Goal: Contribute content: Add original content to the website for others to see

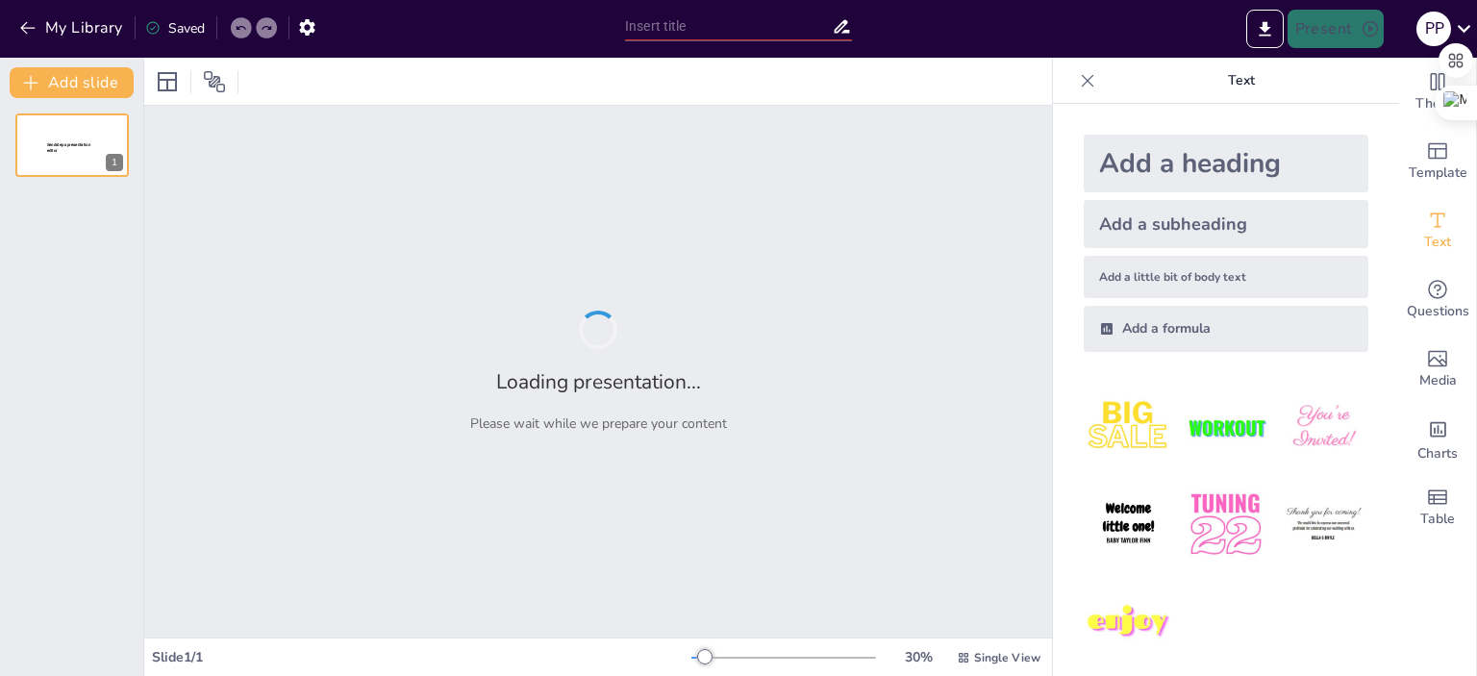
type input "Магнітні матеріали та їх використання"
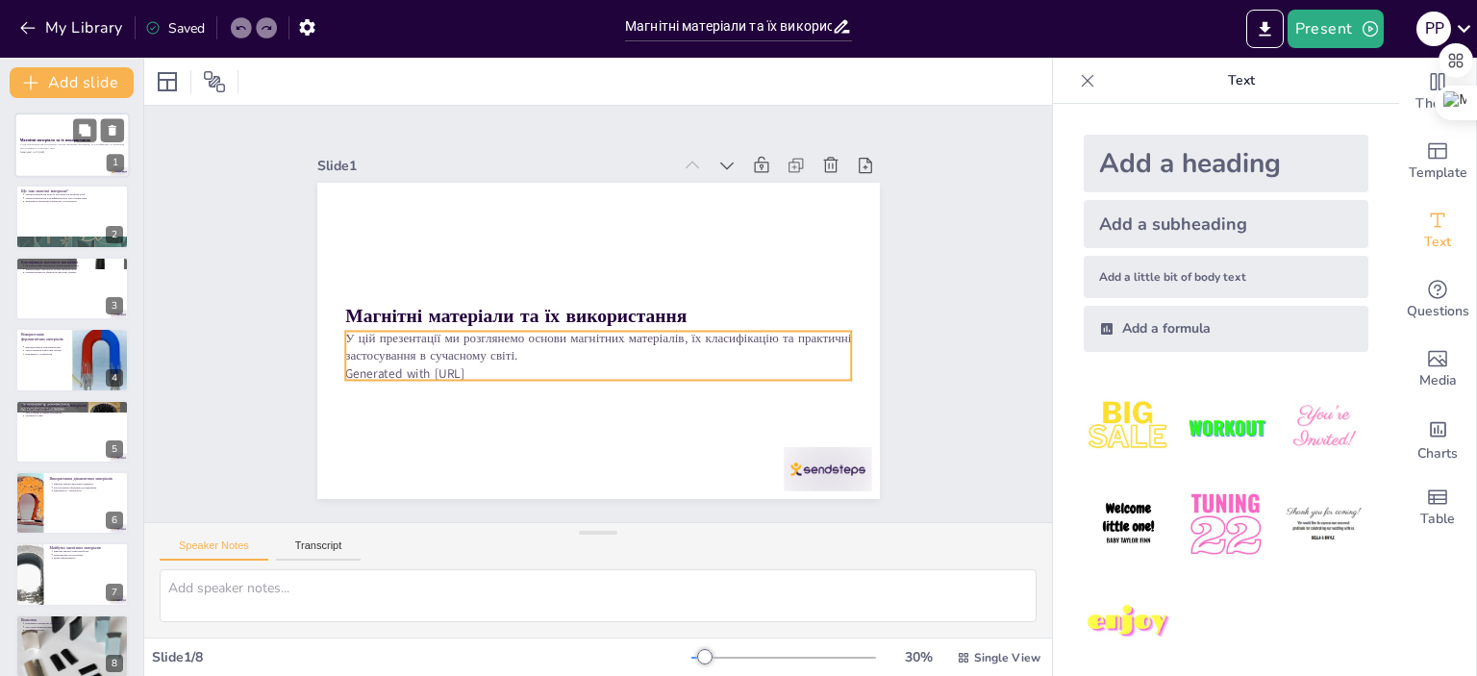
click at [74, 150] on p "Generated with [URL]" at bounding box center [72, 152] width 104 height 4
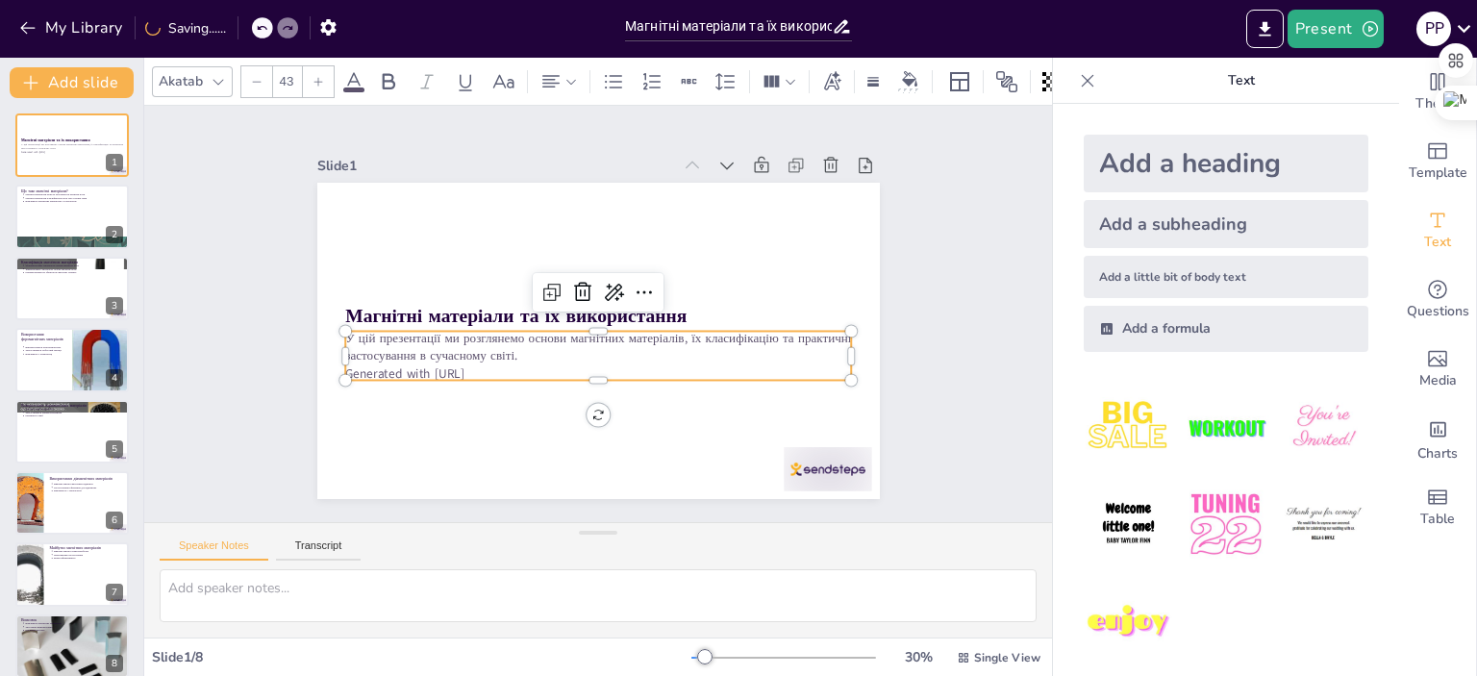
click at [502, 359] on p "Generated with [URL]" at bounding box center [591, 374] width 505 height 70
click at [492, 368] on p "Generated with [URL]" at bounding box center [558, 359] width 388 height 352
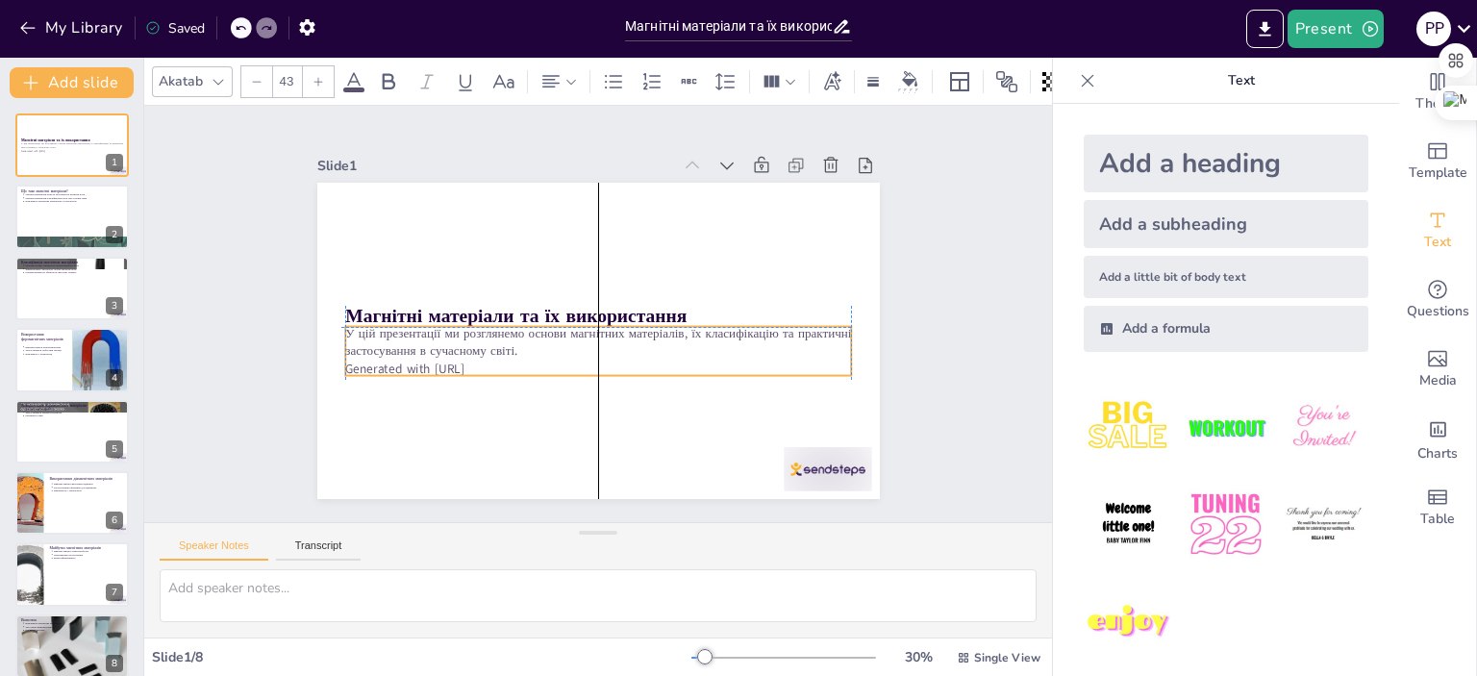
click at [489, 267] on p "Generated with [URL]" at bounding box center [598, 258] width 506 height 17
click at [494, 348] on p "Generated with [URL]" at bounding box center [614, 261] width 487 height 173
click at [510, 349] on p "У цій презентації ми розглянемо основи магнітних матеріалів, їх класифікацію та…" at bounding box center [576, 334] width 365 height 400
click at [512, 356] on p "Generated with [URL]" at bounding box center [620, 264] width 469 height 222
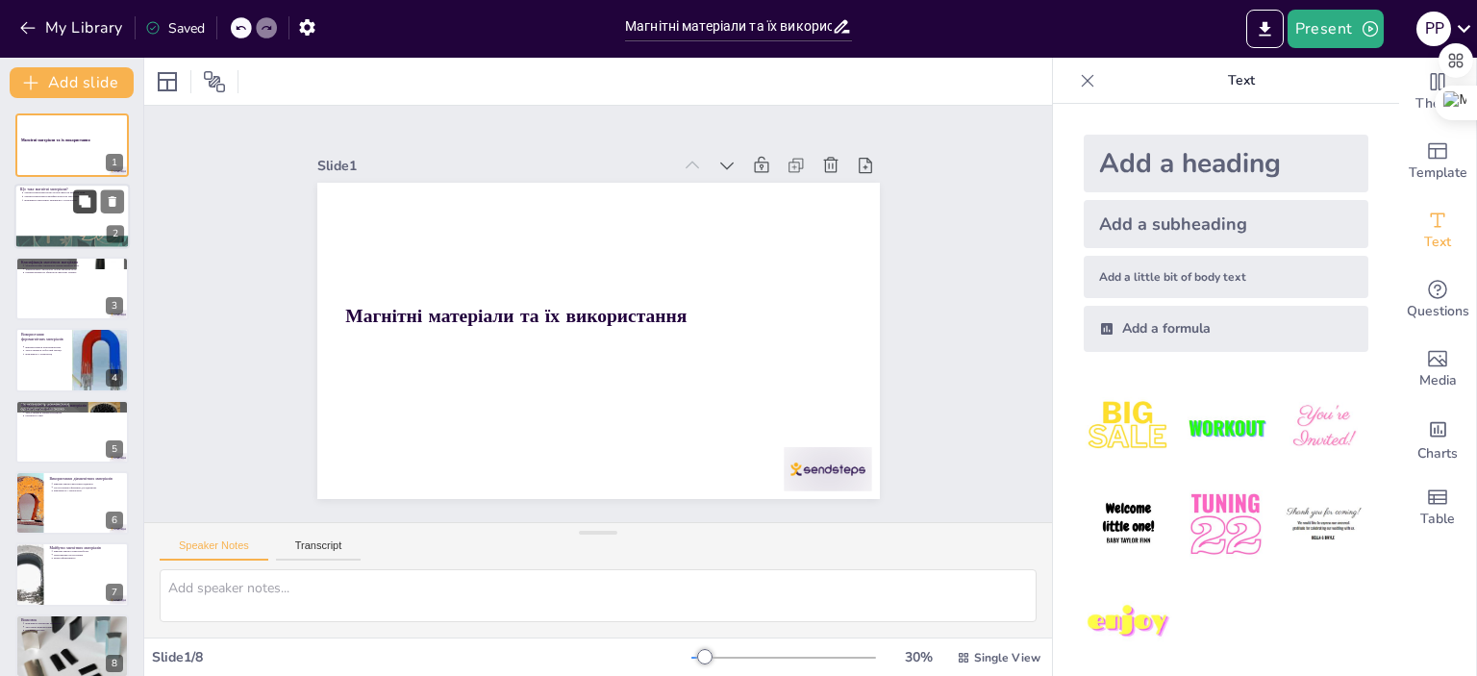
click at [91, 203] on icon at bounding box center [84, 201] width 13 height 13
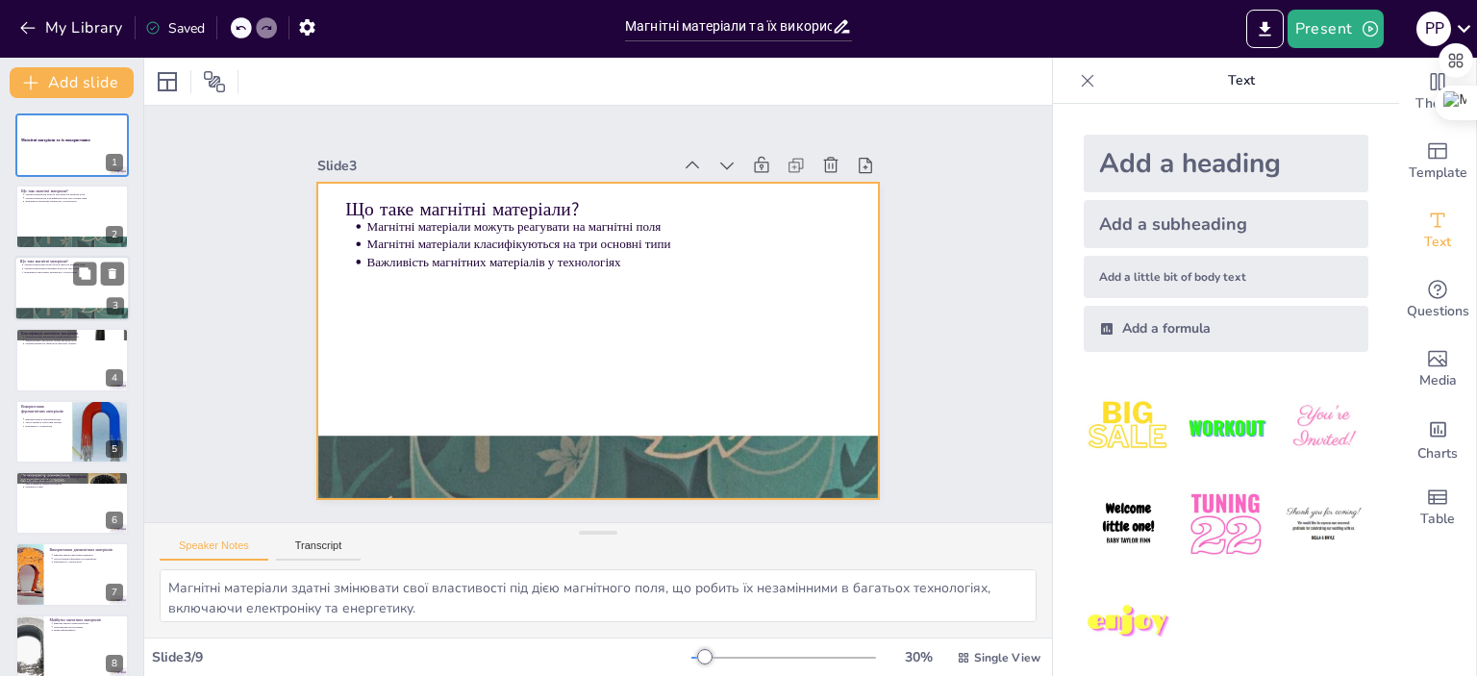
click at [37, 276] on div at bounding box center [71, 288] width 115 height 65
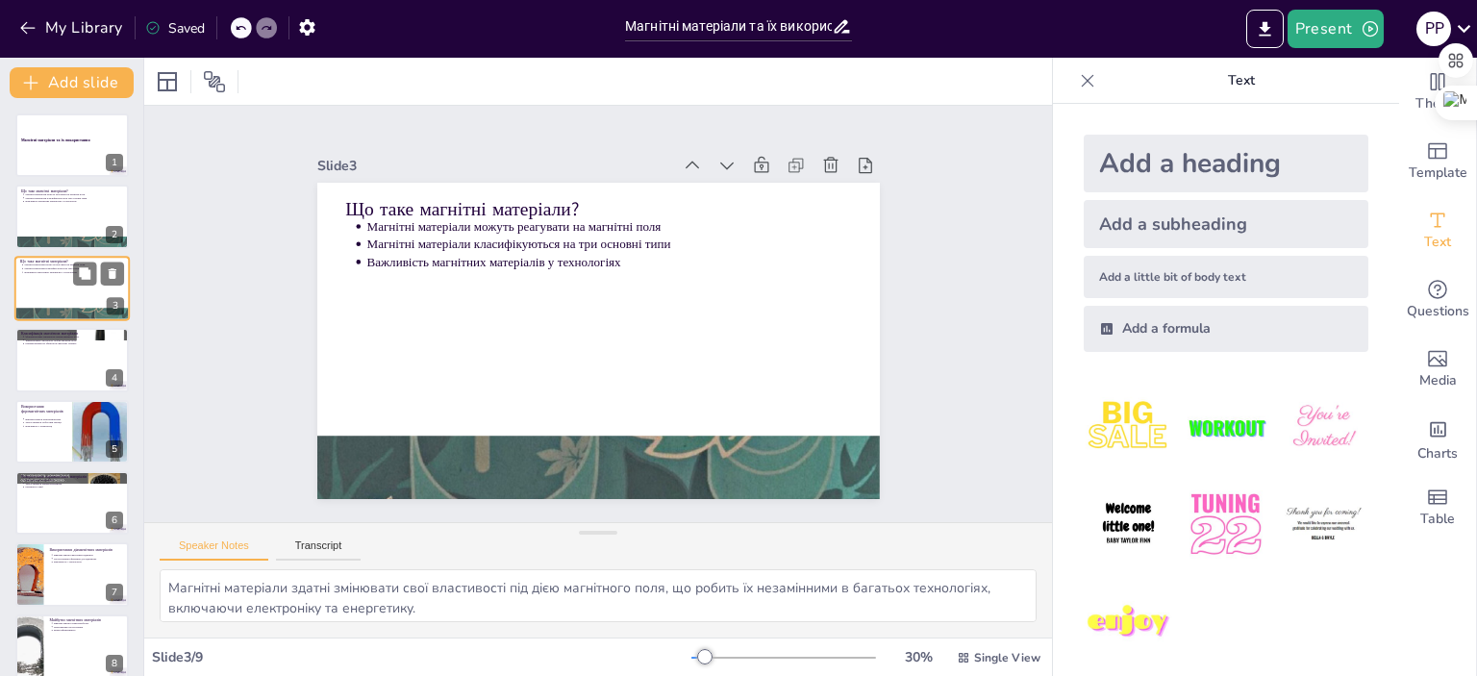
click at [28, 288] on div at bounding box center [71, 288] width 115 height 65
click at [38, 356] on div at bounding box center [71, 359] width 115 height 65
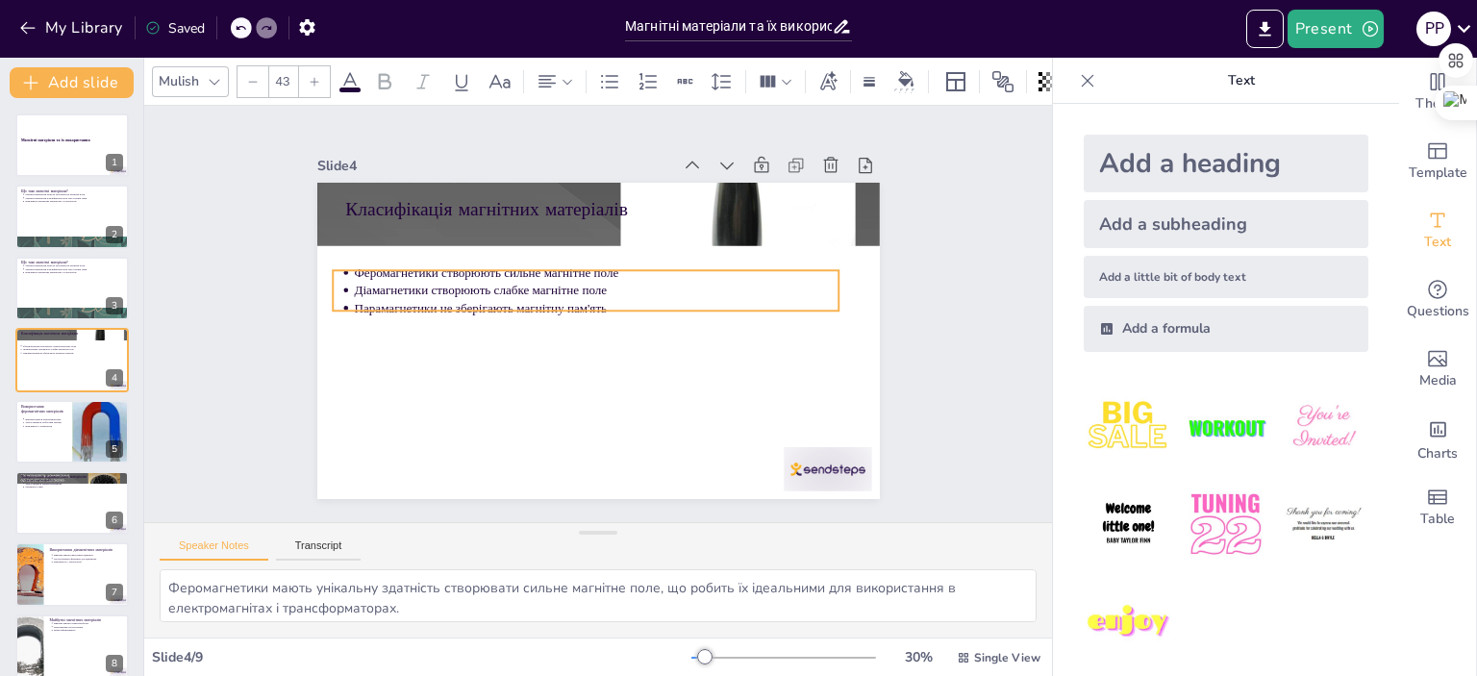
drag, startPoint x: 562, startPoint y: 250, endPoint x: 552, endPoint y: 295, distance: 46.2
click at [552, 295] on p "Парамагнетики не зберігають магнітну пам'ять" at bounding box center [599, 307] width 450 height 213
click at [19, 438] on div at bounding box center [71, 431] width 115 height 65
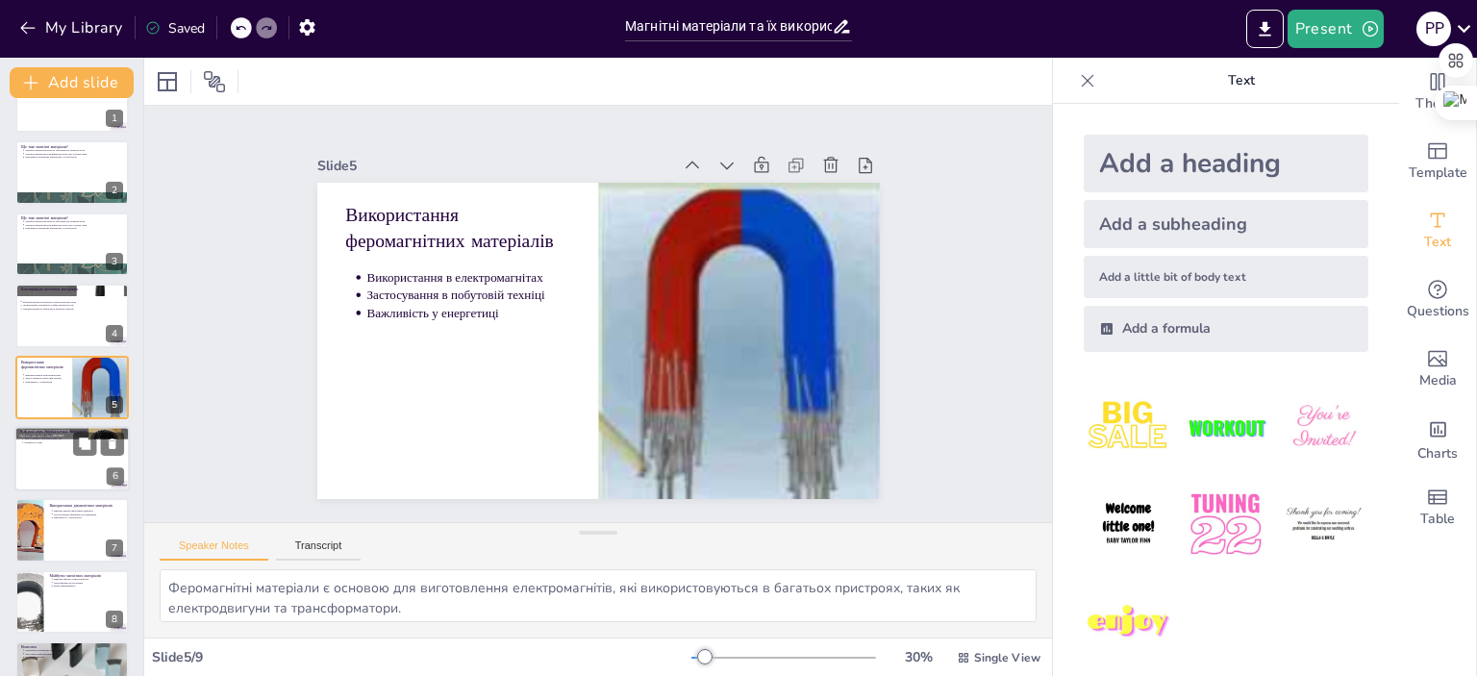
scroll to position [88, 0]
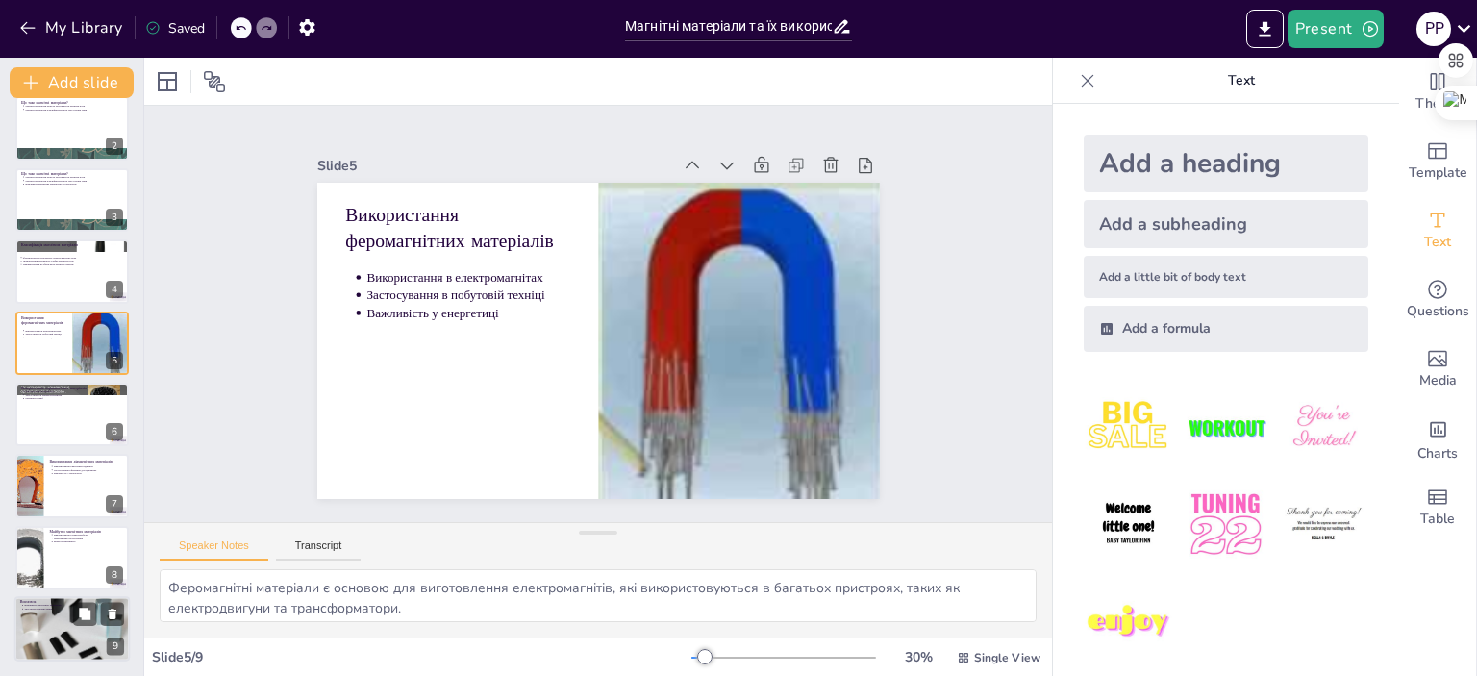
click at [48, 639] on div at bounding box center [71, 629] width 115 height 85
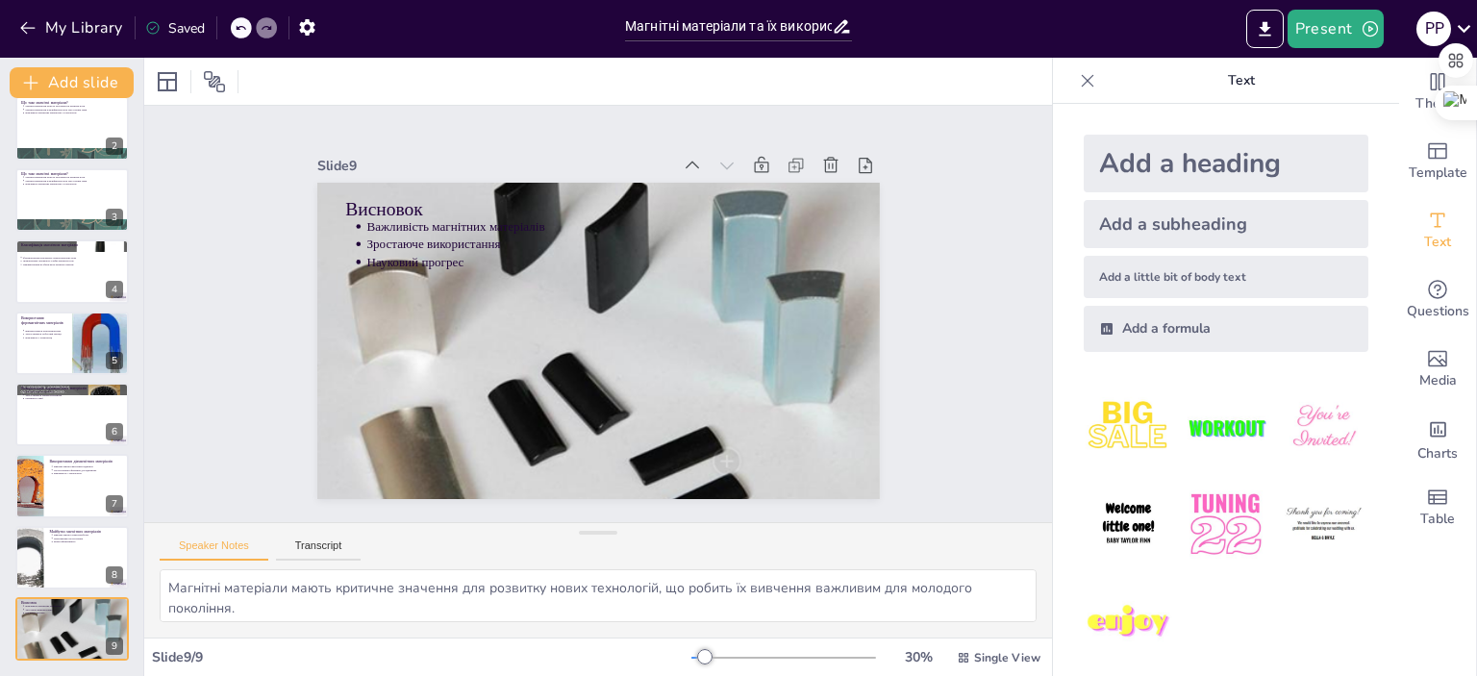
click at [245, 22] on icon at bounding box center [241, 28] width 12 height 12
type textarea "Феромагнетики мають унікальну здатність створювати сильне магнітне поле, що роб…"
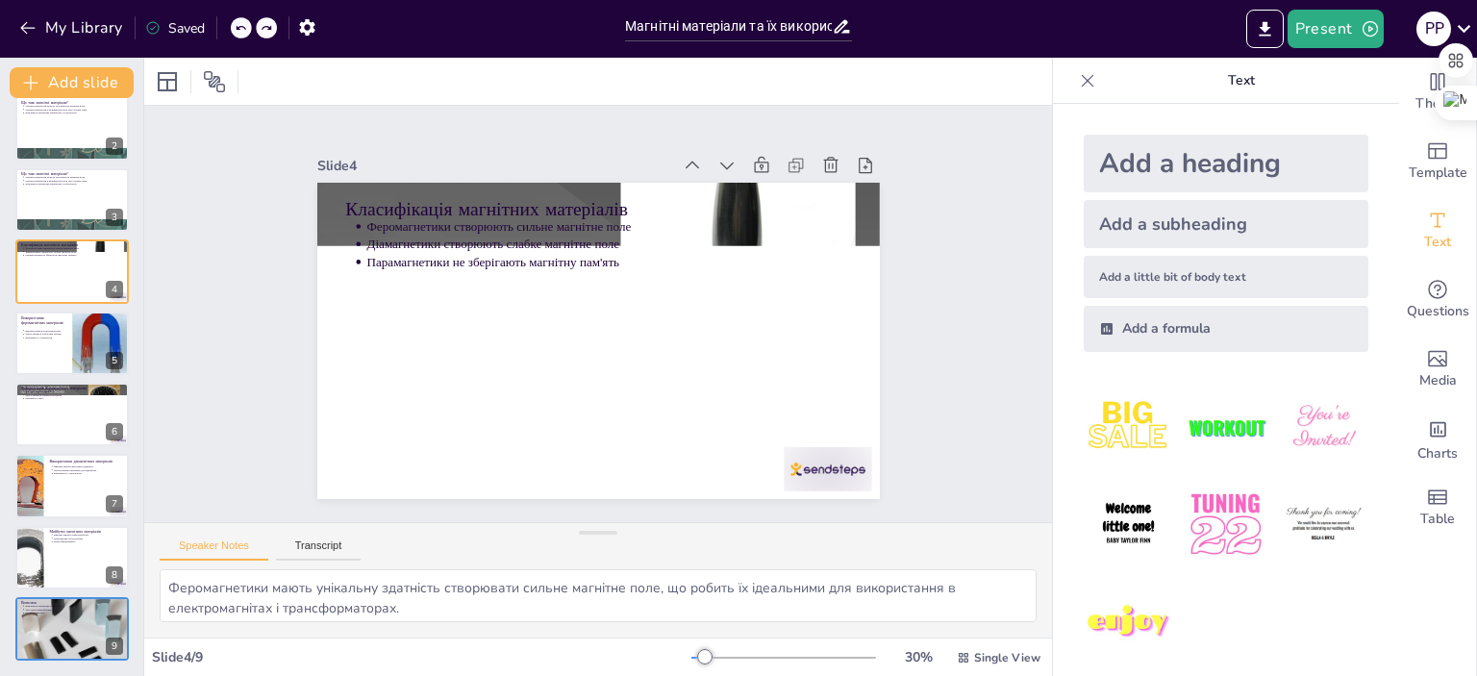
click at [239, 23] on icon at bounding box center [241, 28] width 12 height 12
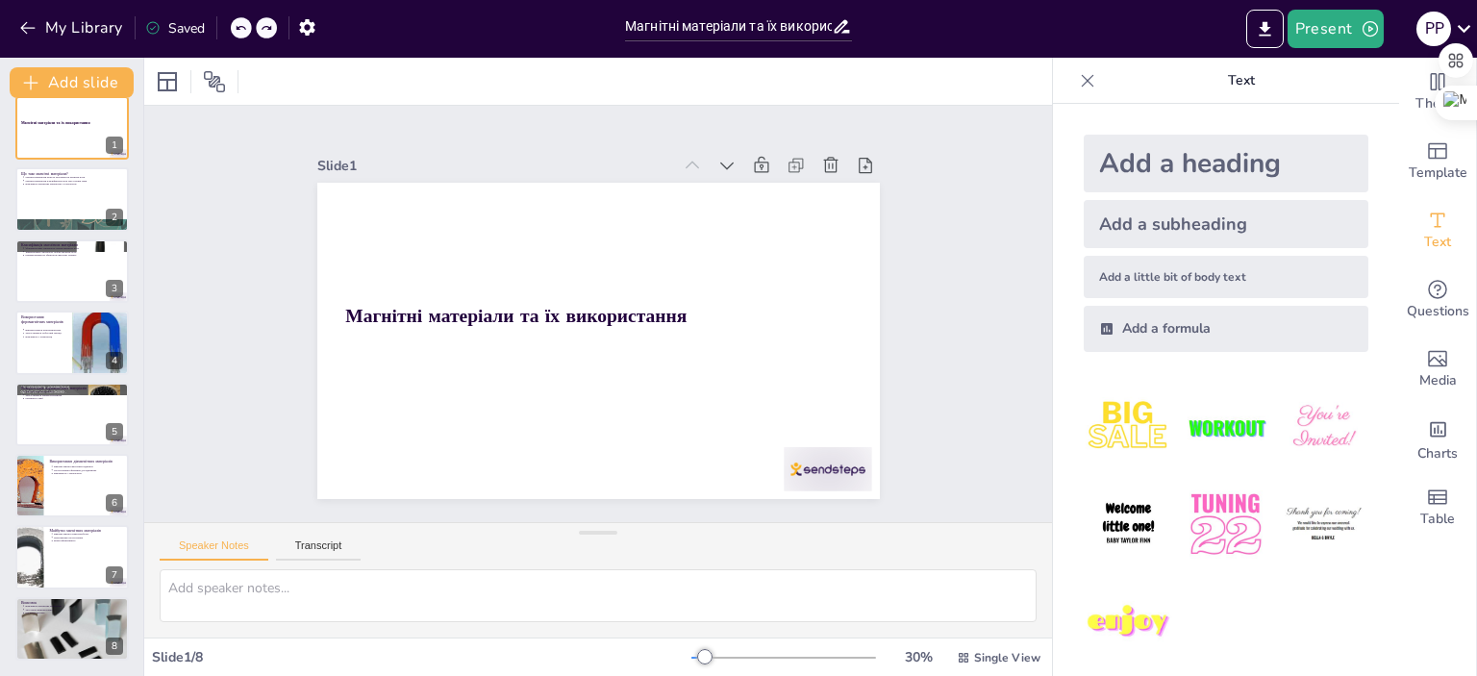
scroll to position [17, 0]
click at [239, 23] on icon at bounding box center [241, 28] width 12 height 12
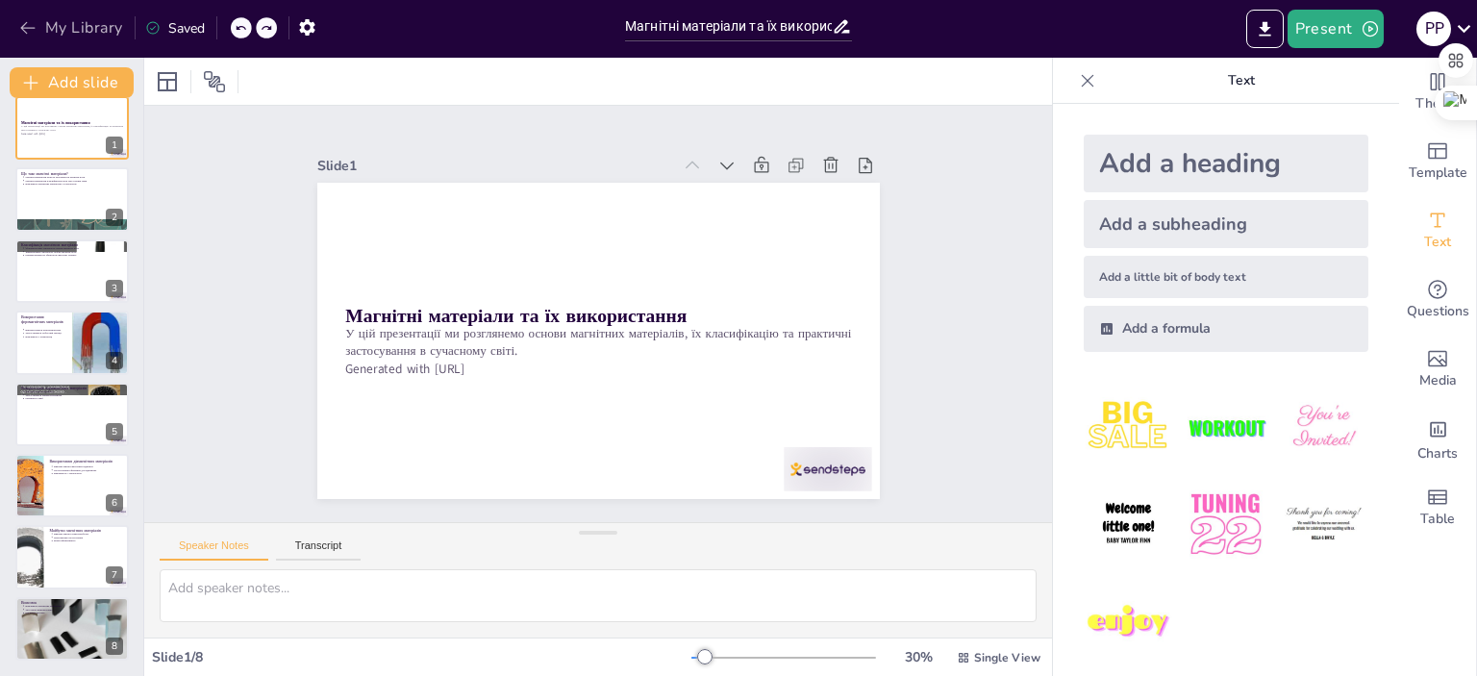
click at [21, 25] on icon "button" at bounding box center [27, 27] width 19 height 19
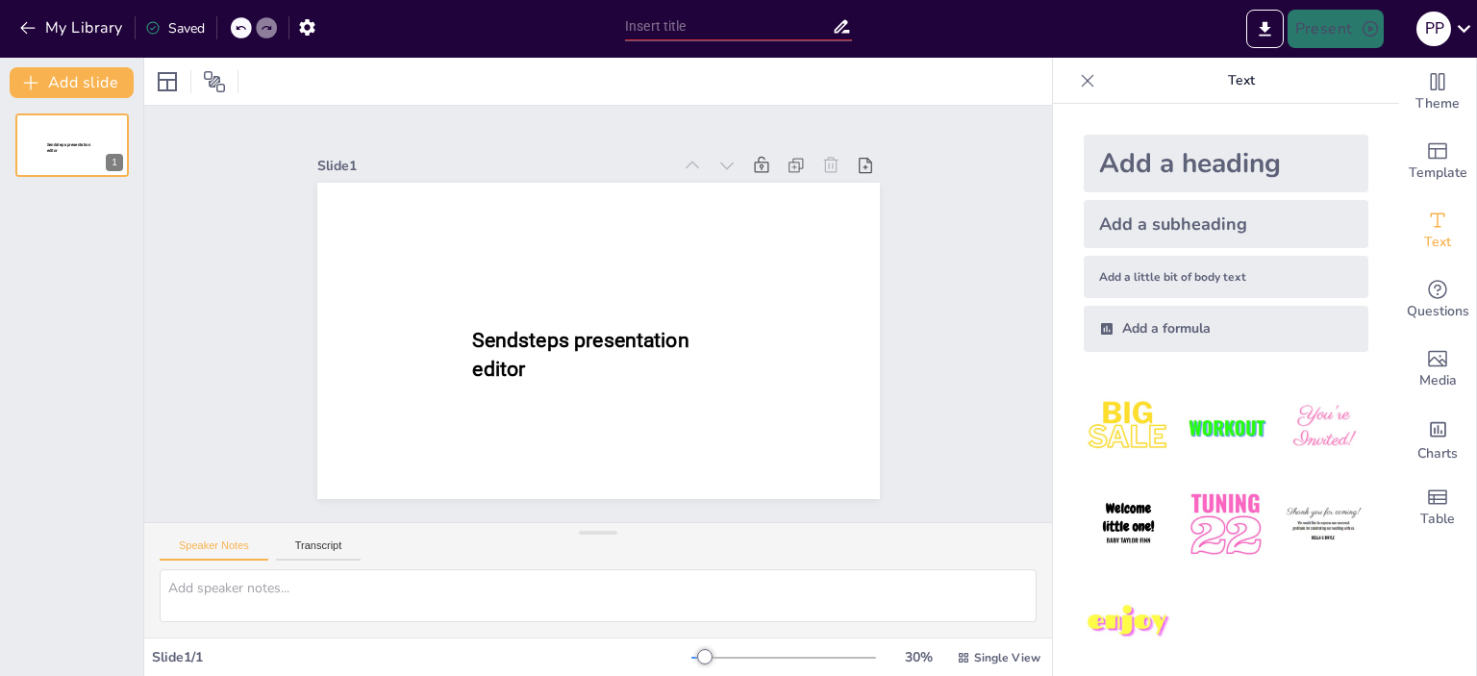
type input "Магнітні матеріали та їх використання"
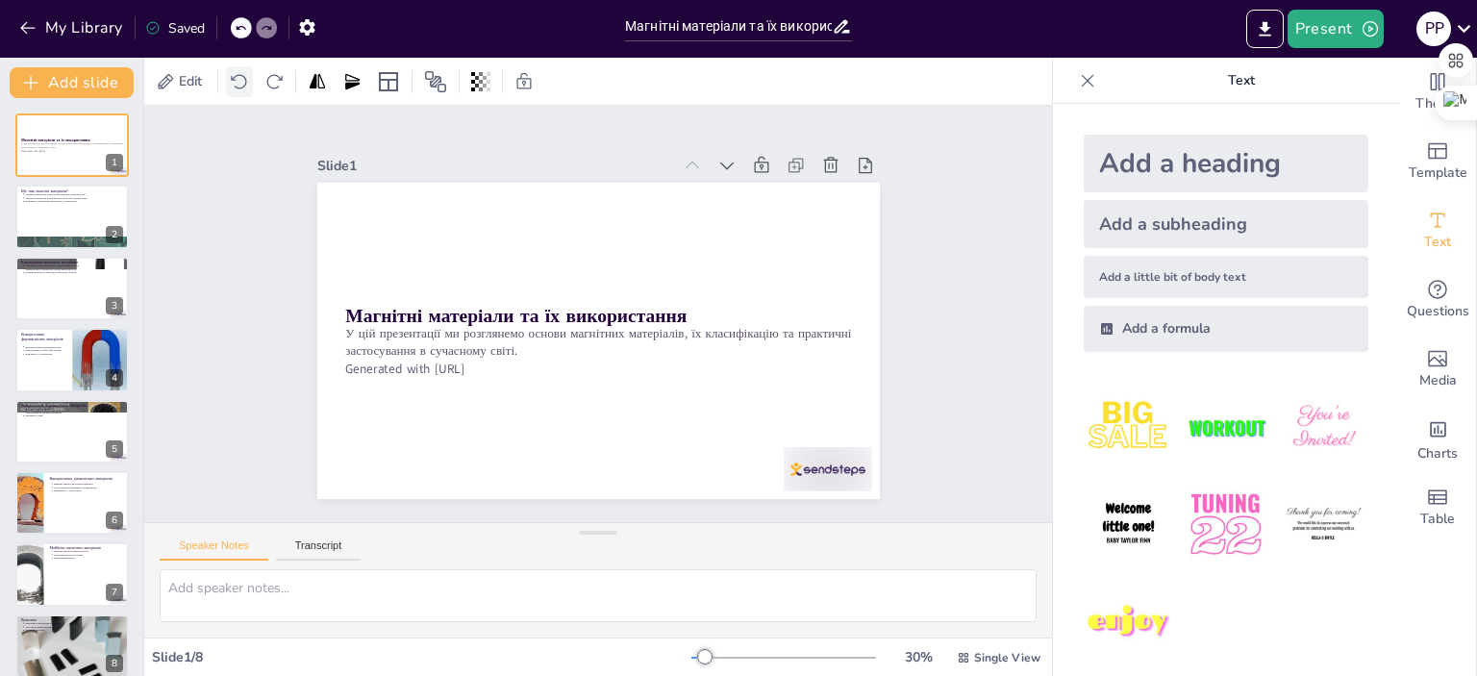
click at [237, 74] on icon at bounding box center [239, 81] width 19 height 19
click at [306, 22] on icon "button" at bounding box center [306, 27] width 15 height 16
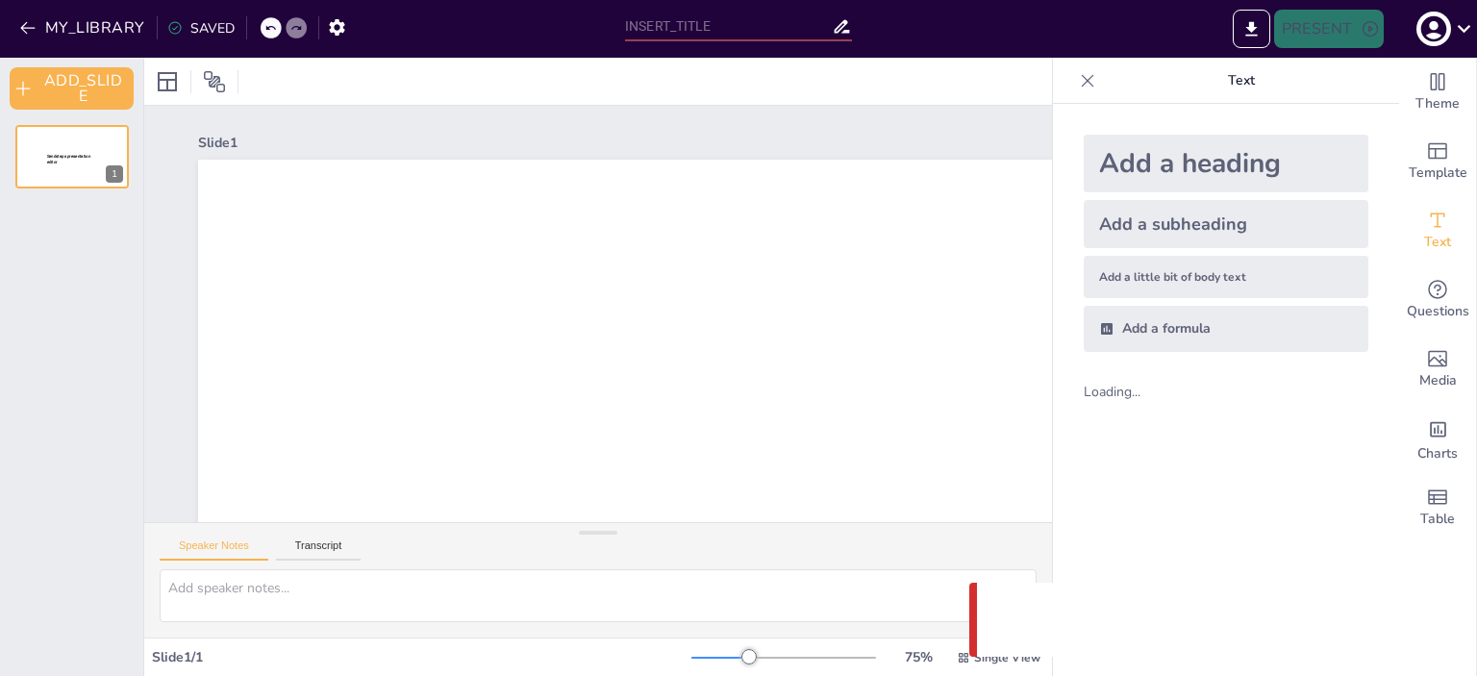
type input "Магнітні матеріали та їх використання"
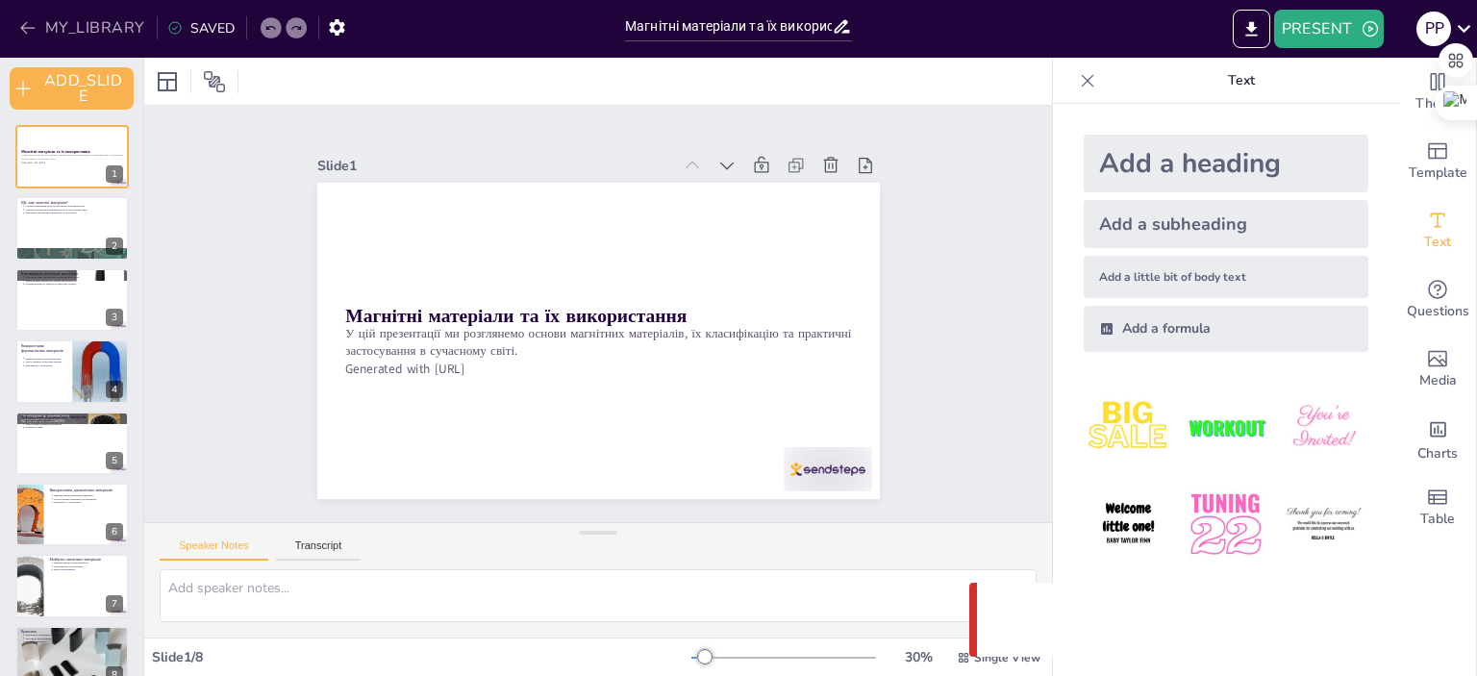
click at [90, 13] on button "MY_LIBRARY" at bounding box center [83, 28] width 138 height 31
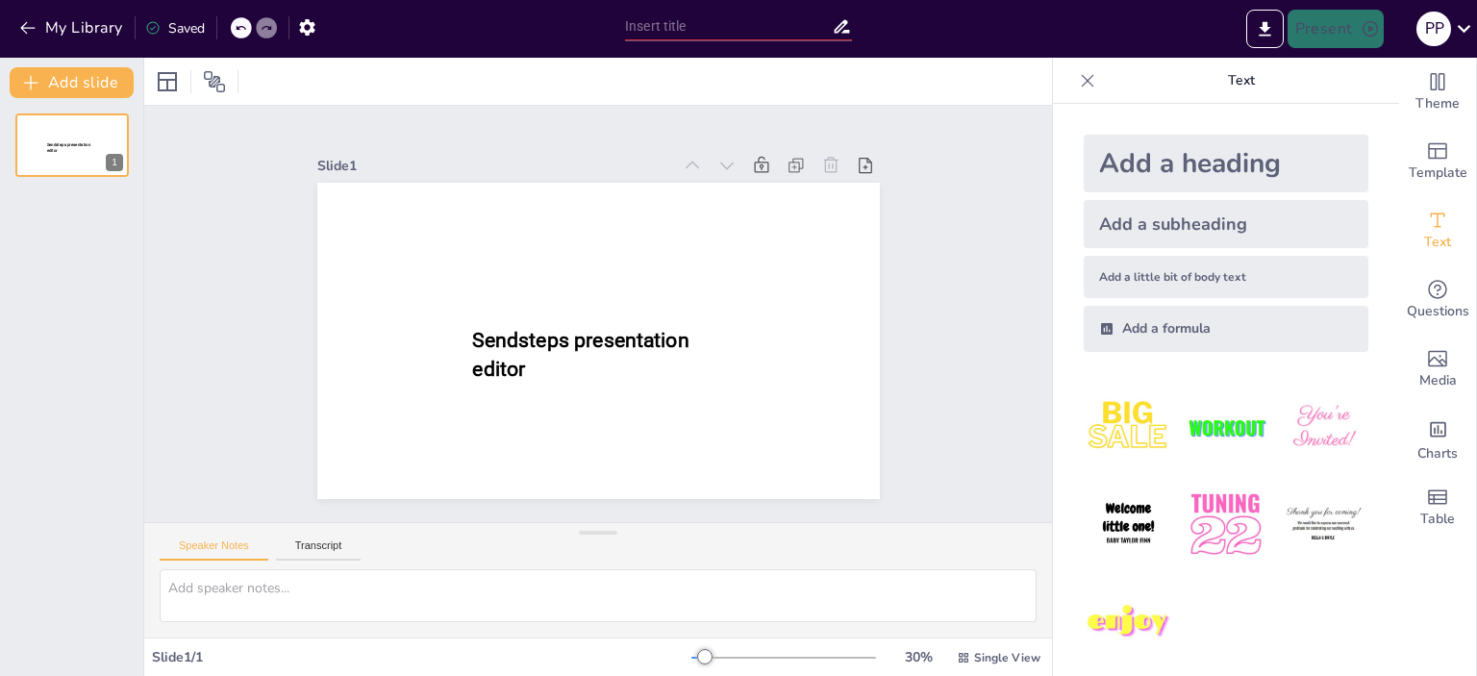
type input "Магнітні матеріали та їх використання"
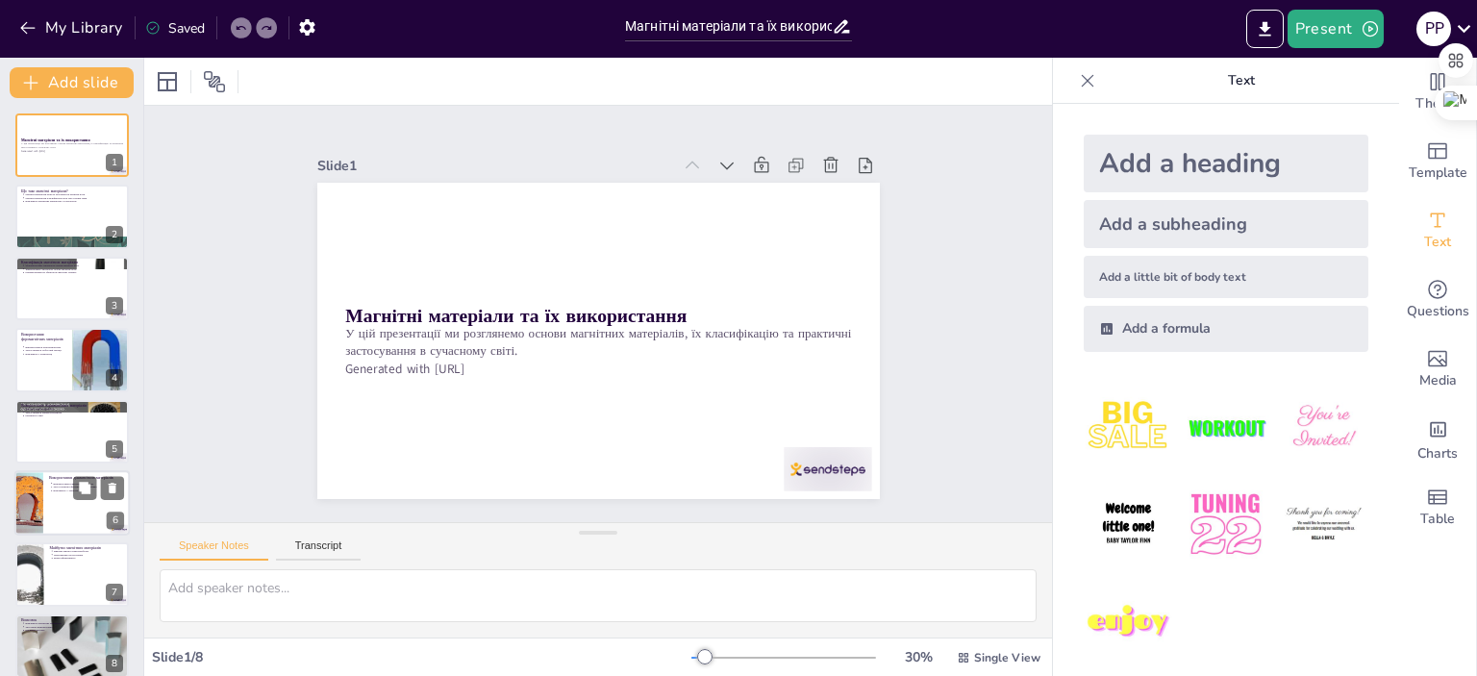
click at [65, 512] on div at bounding box center [71, 502] width 115 height 65
type textarea "Діамагнітні матеріали, завдяки своїй здатності відштовхувати магнітні поля, вик…"
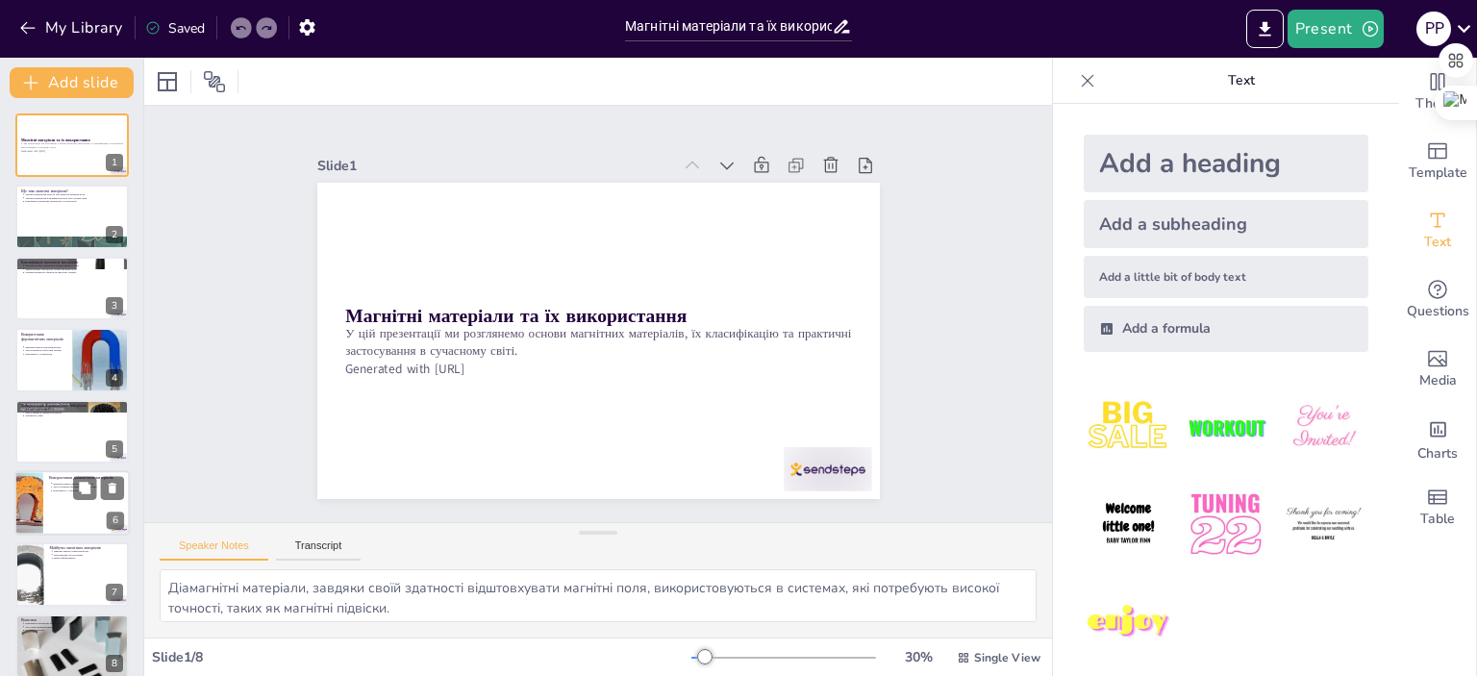
scroll to position [17, 0]
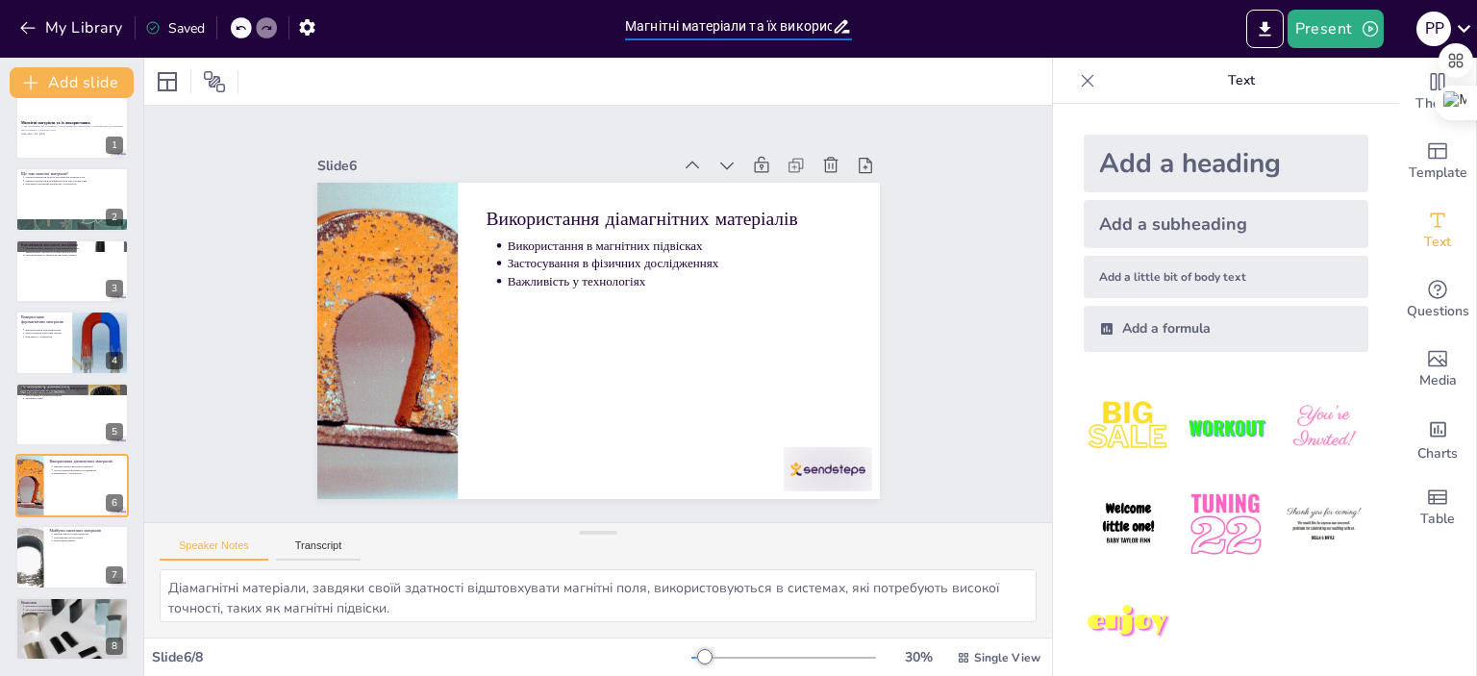
click at [719, 34] on input "Магнітні матеріали та їх використання" at bounding box center [728, 27] width 207 height 28
click at [724, 34] on input "Магнітні матеріали та їх використання" at bounding box center [728, 27] width 207 height 28
click at [449, 129] on div "Slide 1 Магнітні матеріали та їх використання У цій презентації ми розглянемо о…" at bounding box center [598, 314] width 563 height 370
click at [240, 24] on icon at bounding box center [241, 28] width 12 height 12
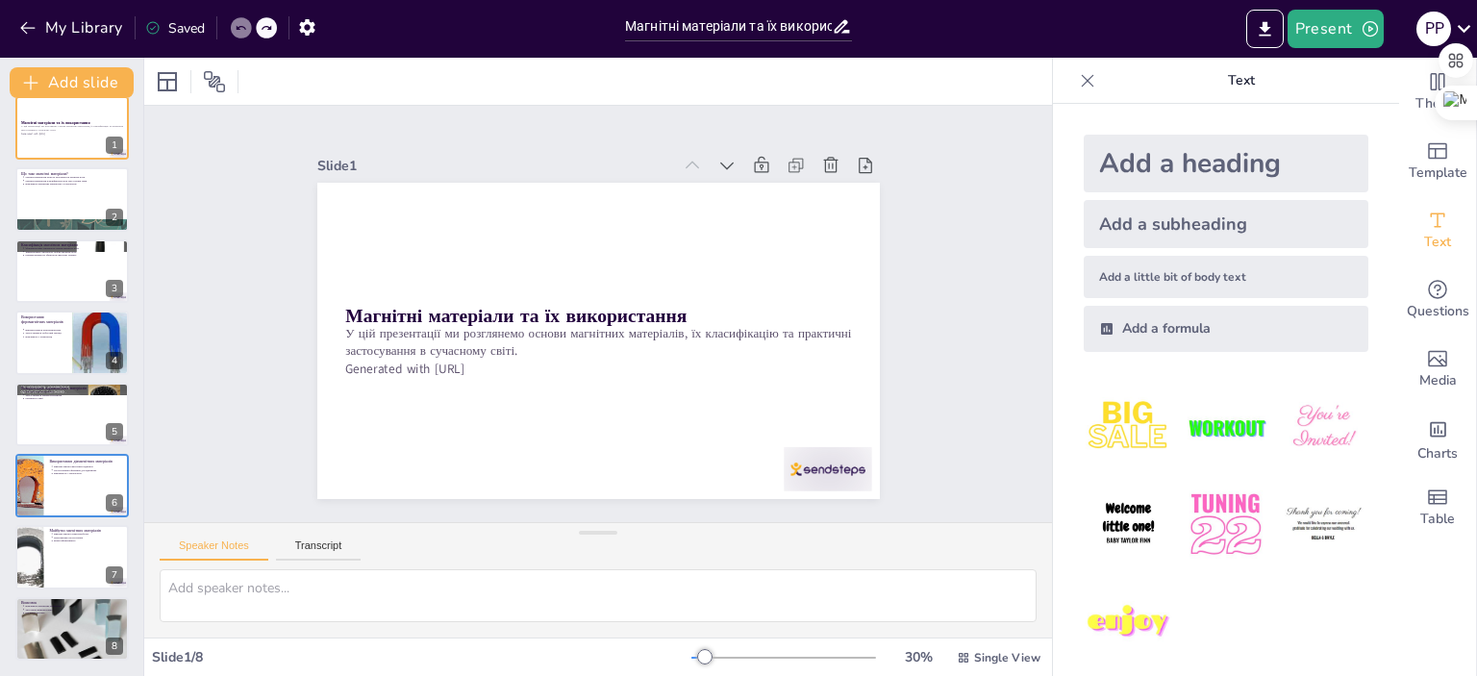
click at [240, 24] on icon at bounding box center [241, 28] width 12 height 12
click at [158, 26] on icon at bounding box center [152, 27] width 15 height 15
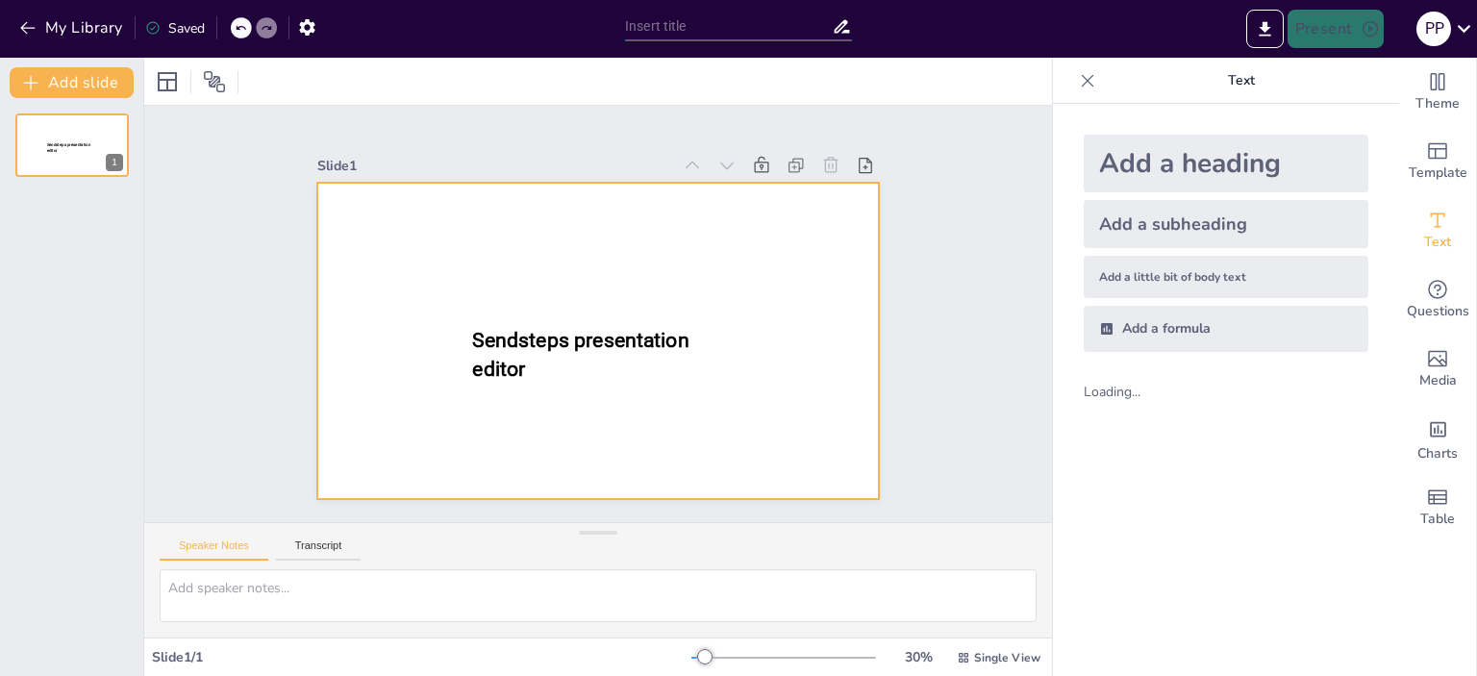
type input "Магнітні матеріали та їх використання"
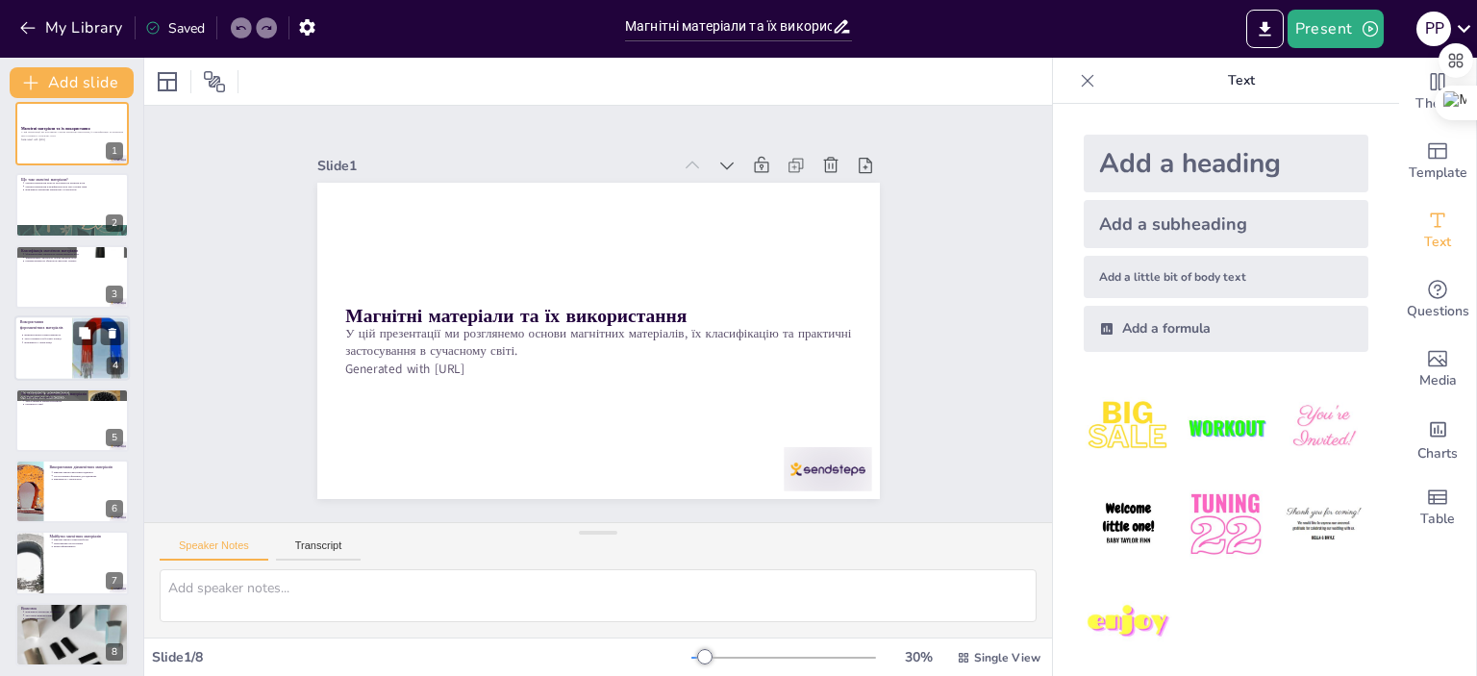
scroll to position [16, 0]
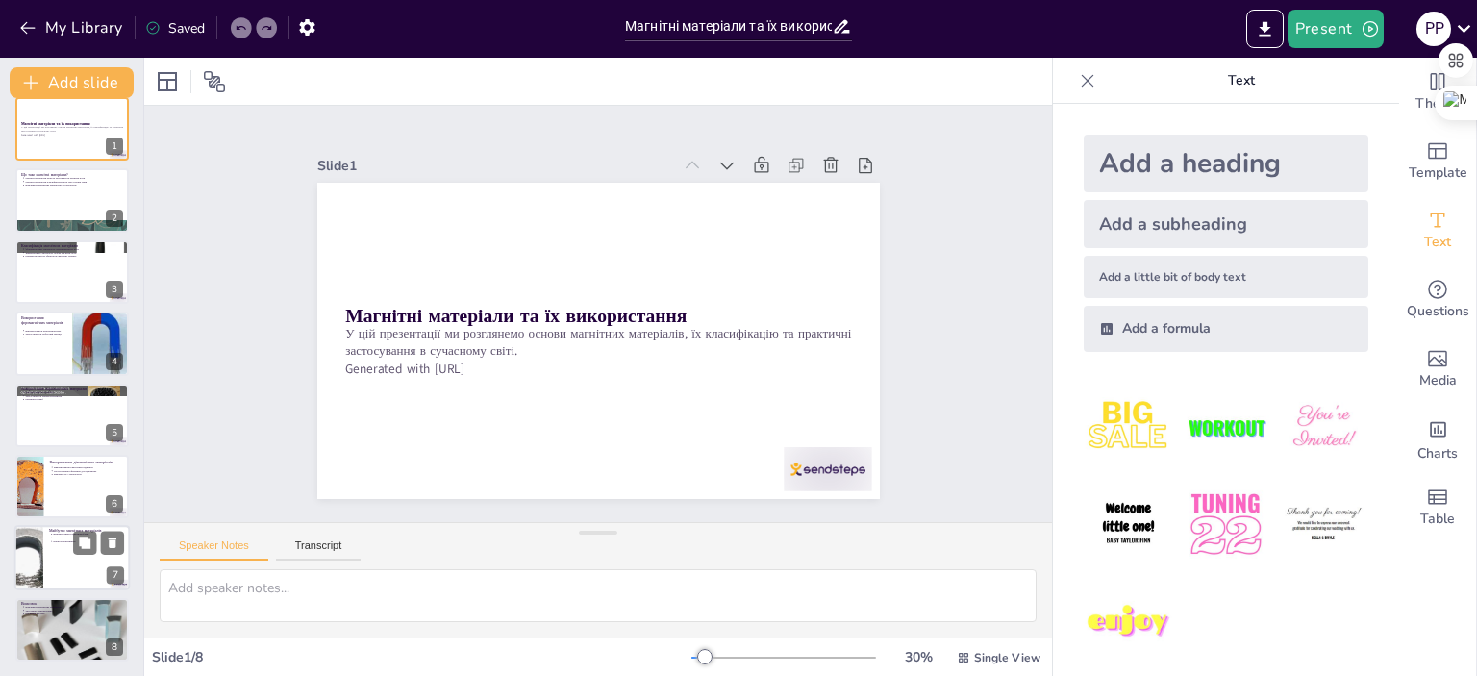
click at [46, 563] on div at bounding box center [71, 558] width 115 height 65
type textarea "Неодимові магніти вже використовуються в електромобілях, що робить їх ключовими…"
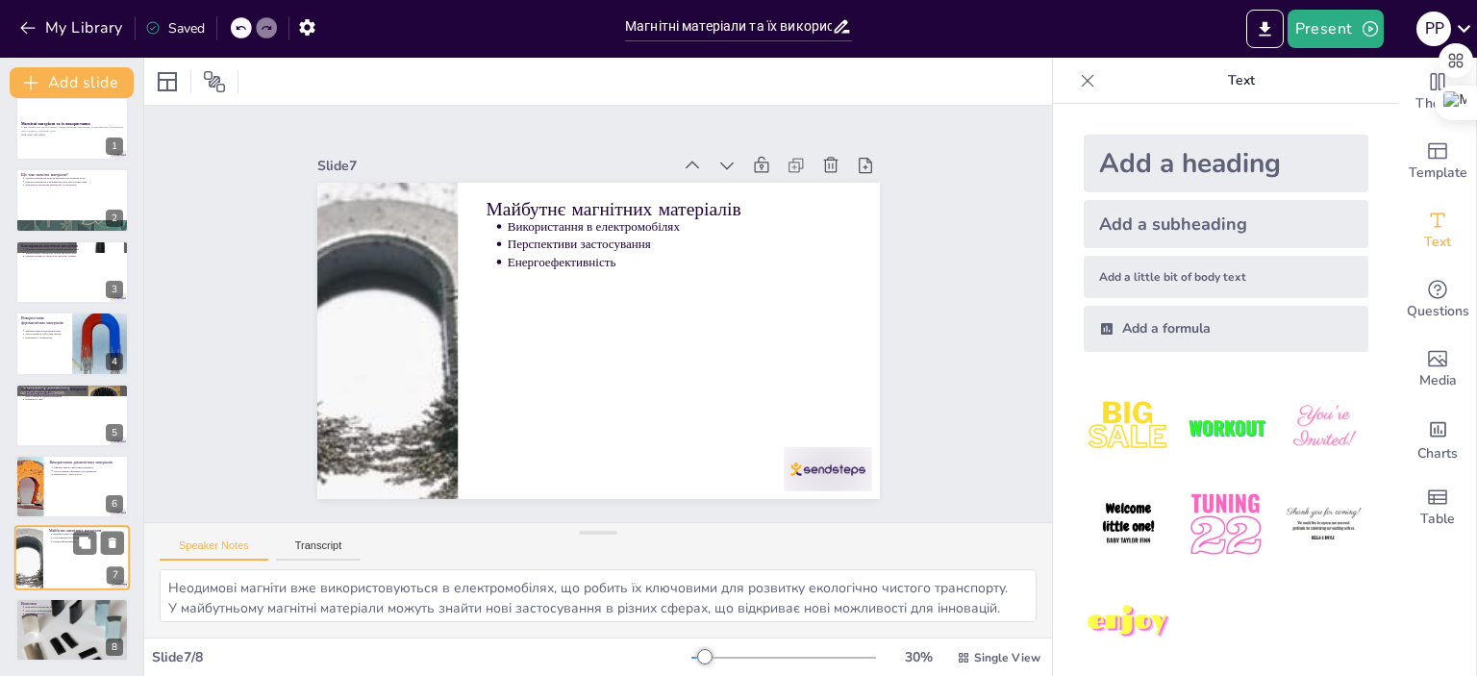
scroll to position [17, 0]
click at [301, 23] on icon "button" at bounding box center [306, 27] width 15 height 16
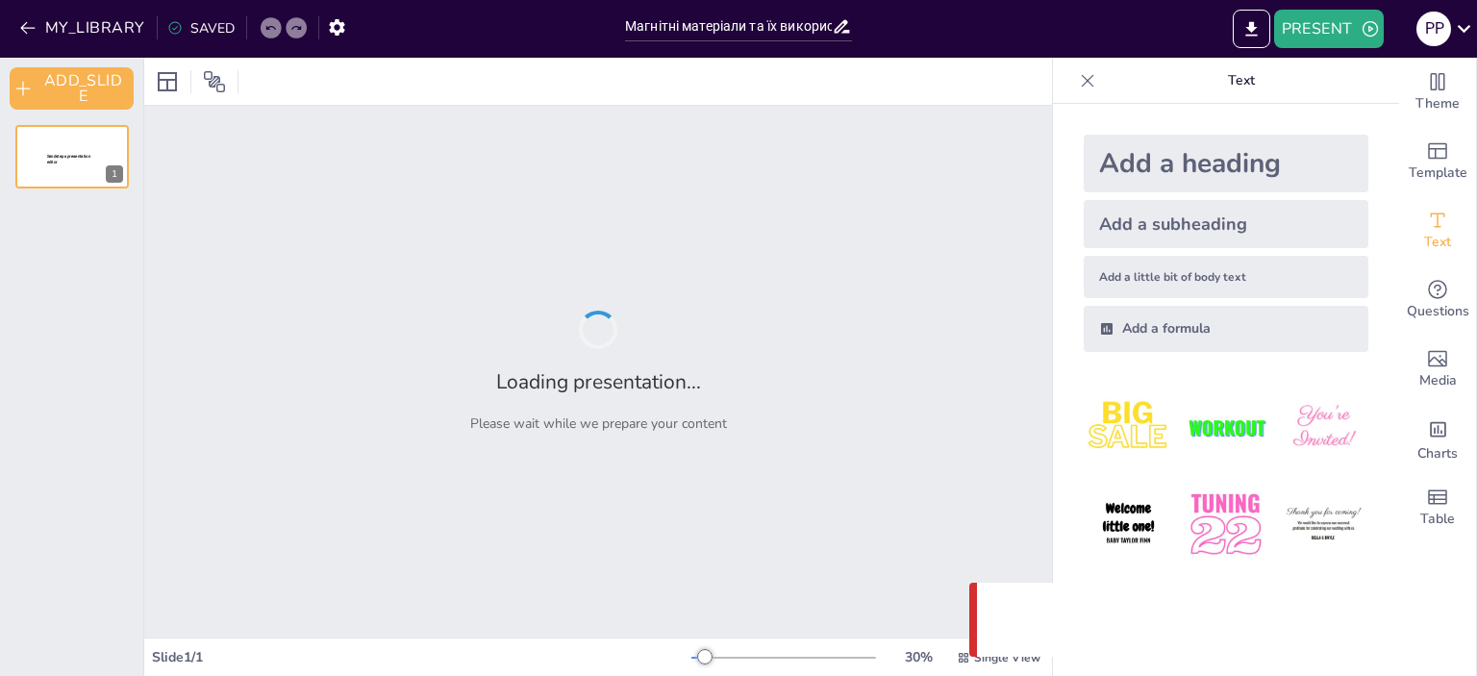
type input "Магнітні матеріали та їх використання"
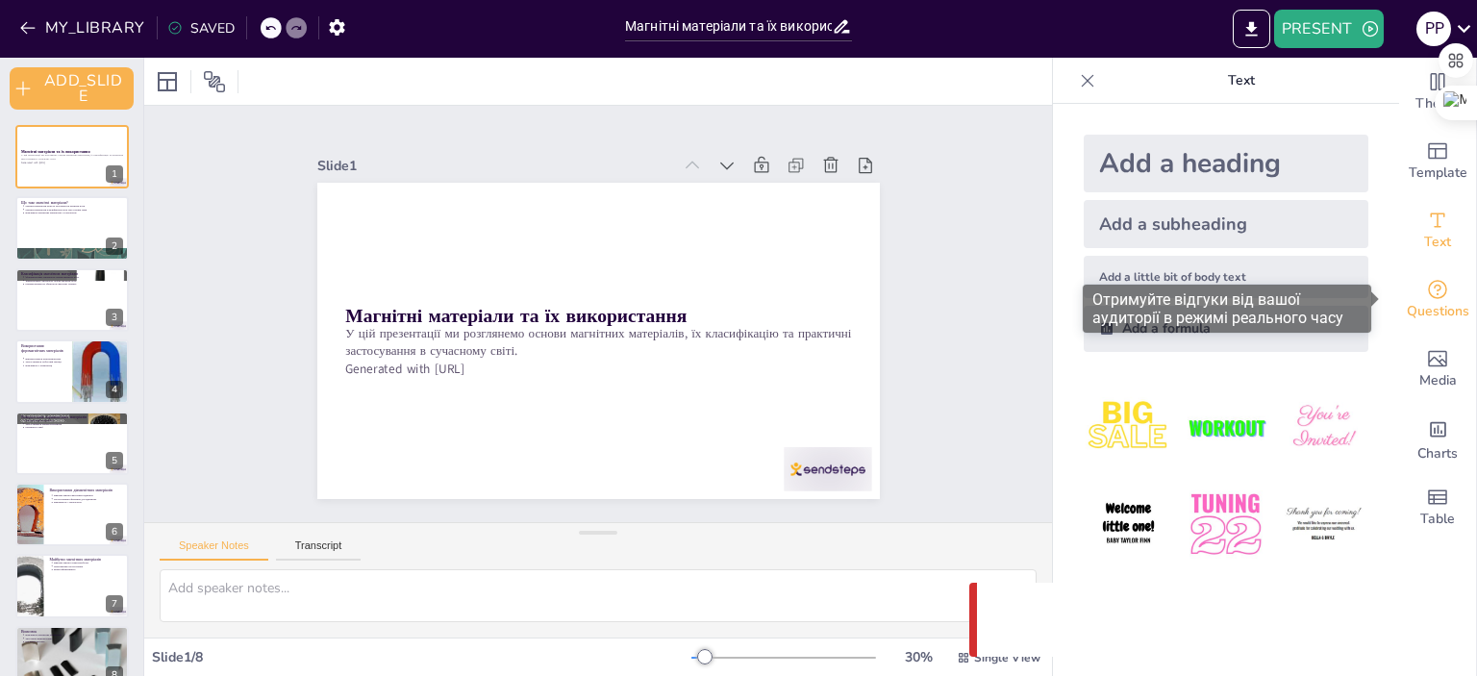
click at [1432, 301] on span "Questions" at bounding box center [1438, 311] width 63 height 21
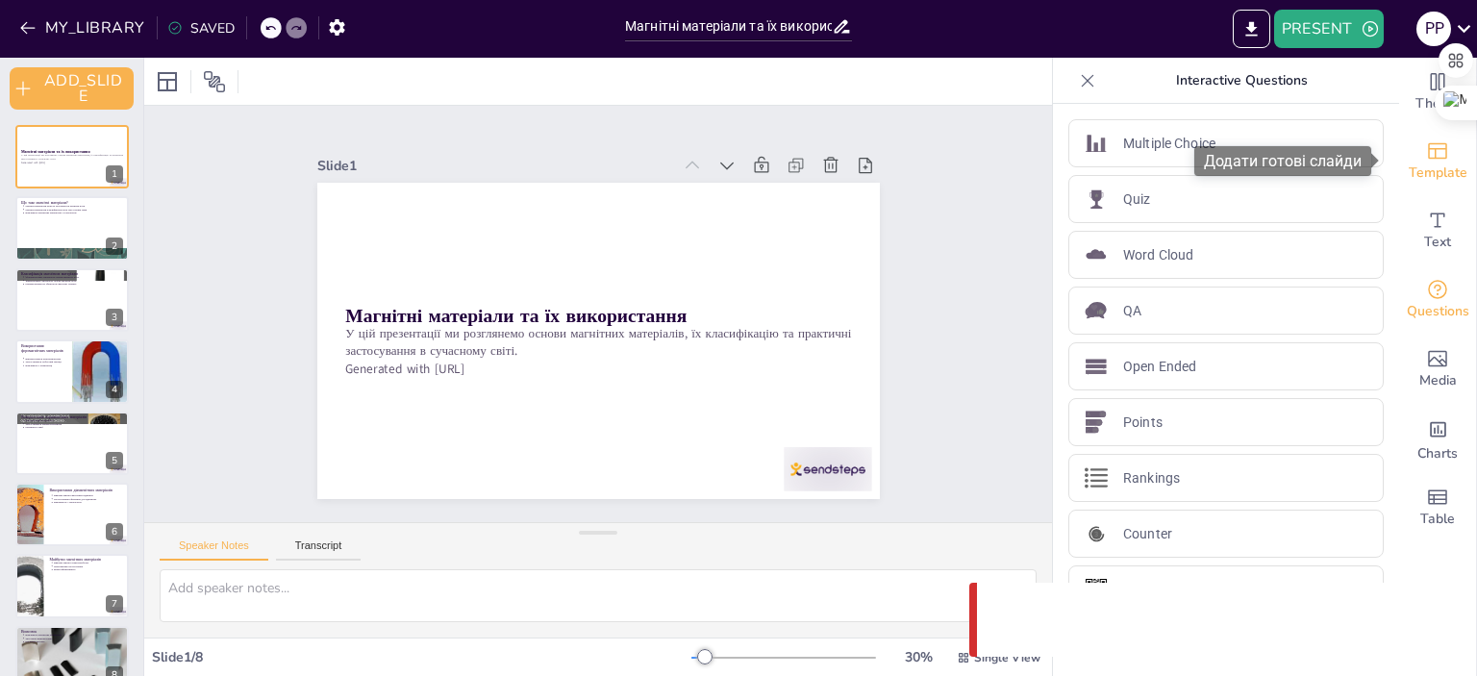
click at [1426, 155] on icon "Add ready made slides" at bounding box center [1437, 150] width 23 height 23
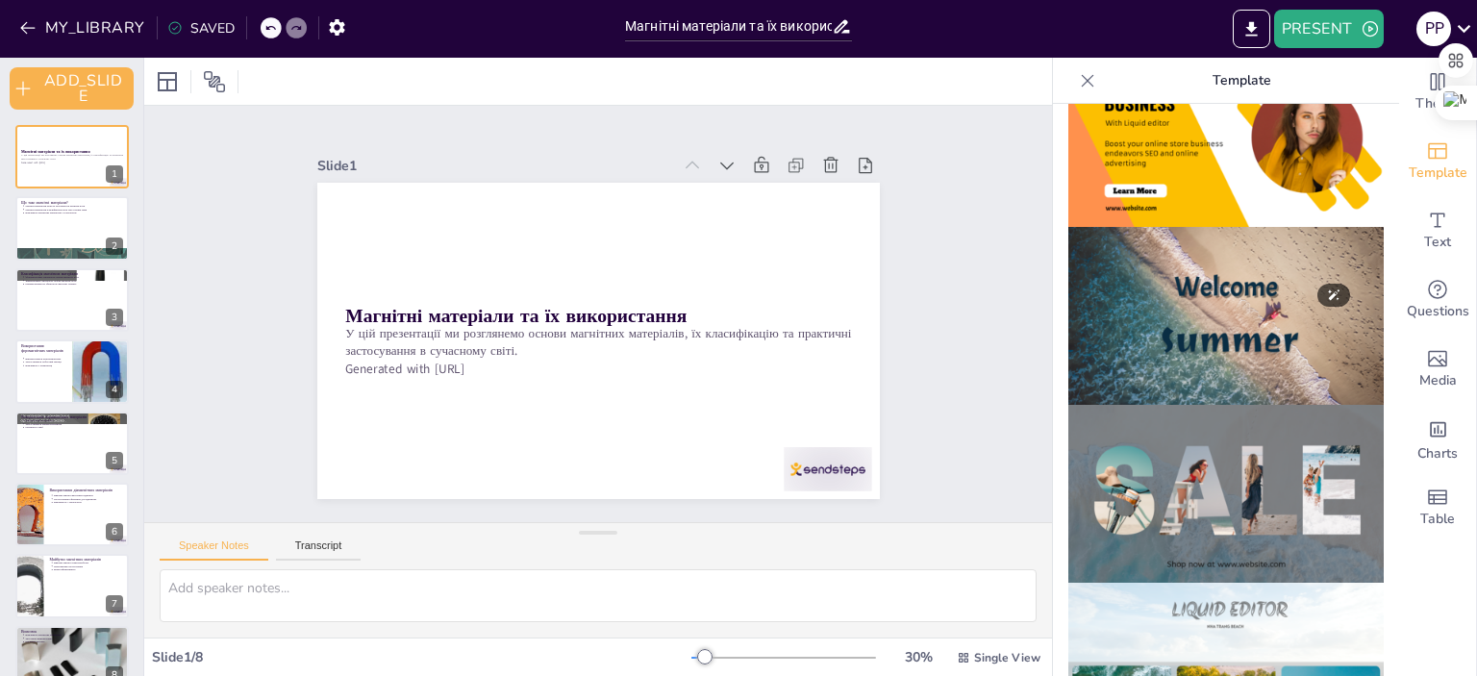
scroll to position [520, 0]
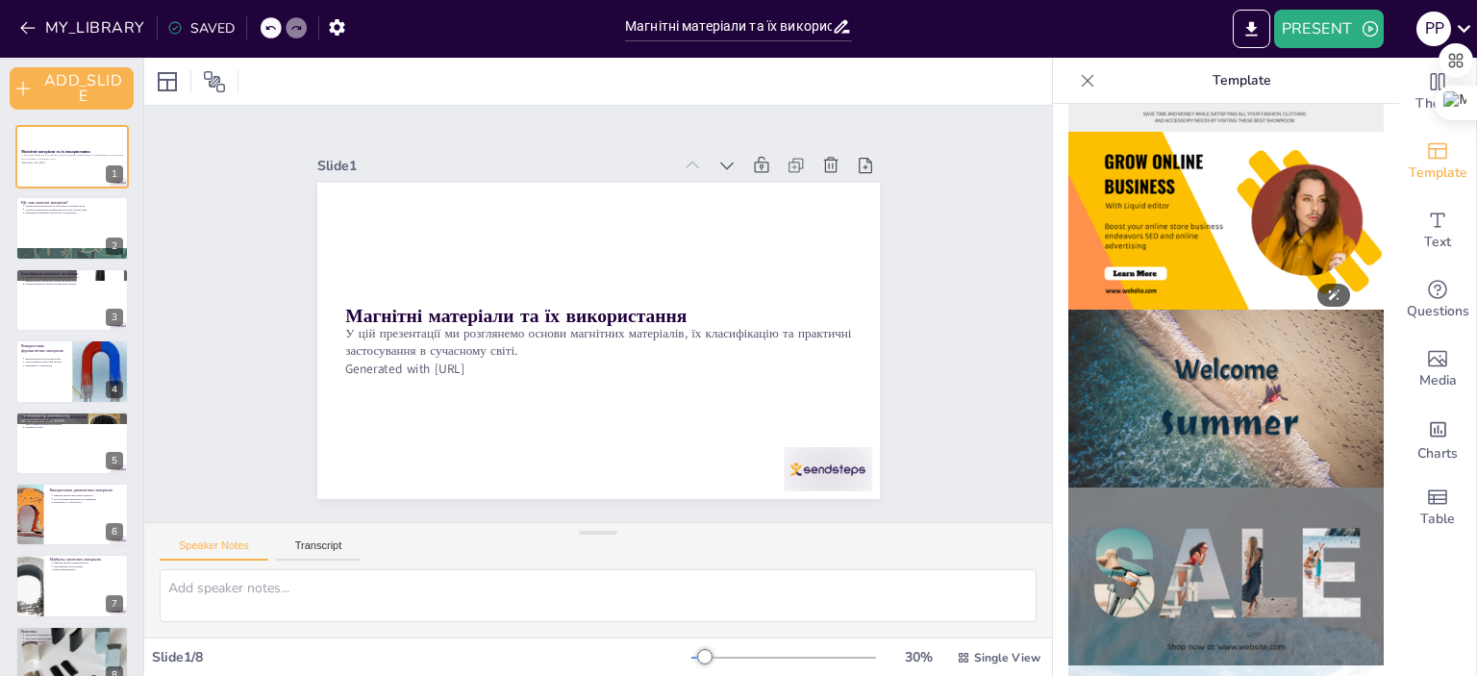
click at [1164, 331] on img at bounding box center [1225, 399] width 315 height 178
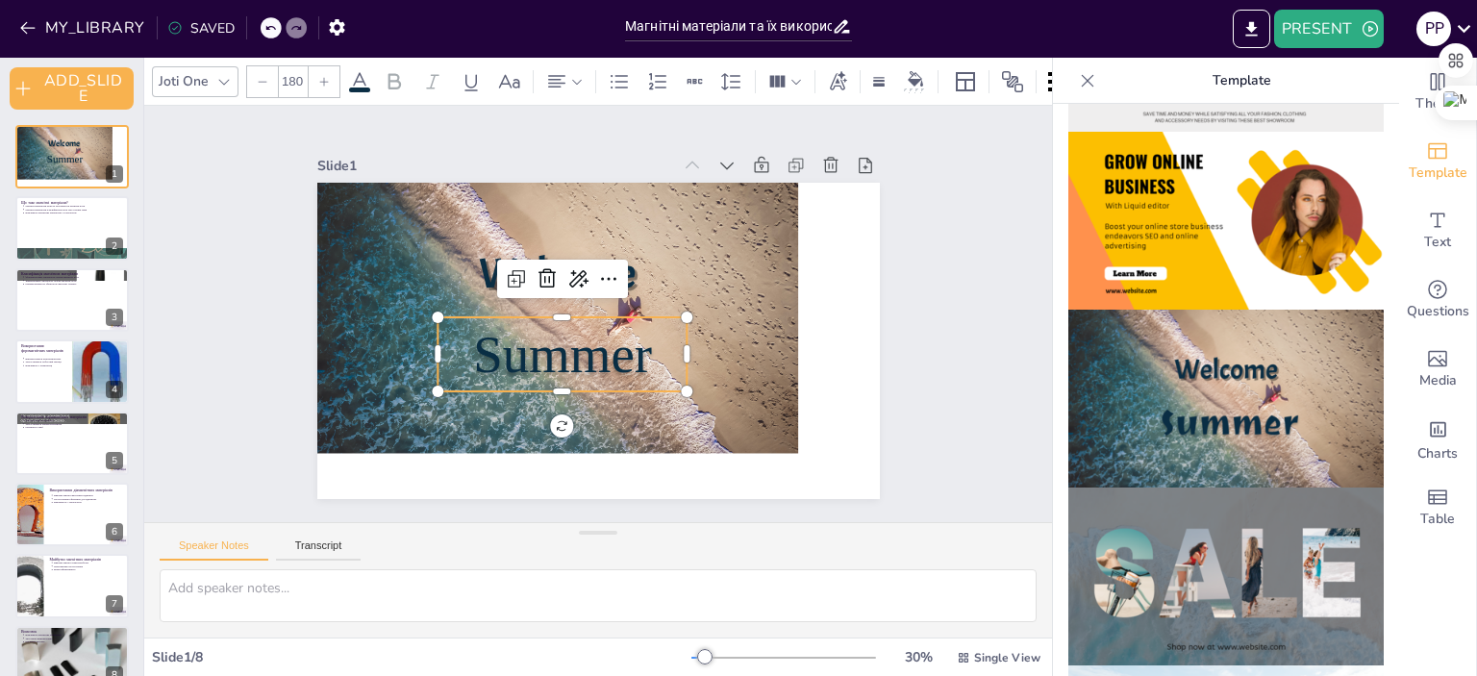
click at [472, 322] on span "Summer" at bounding box center [544, 314] width 163 height 172
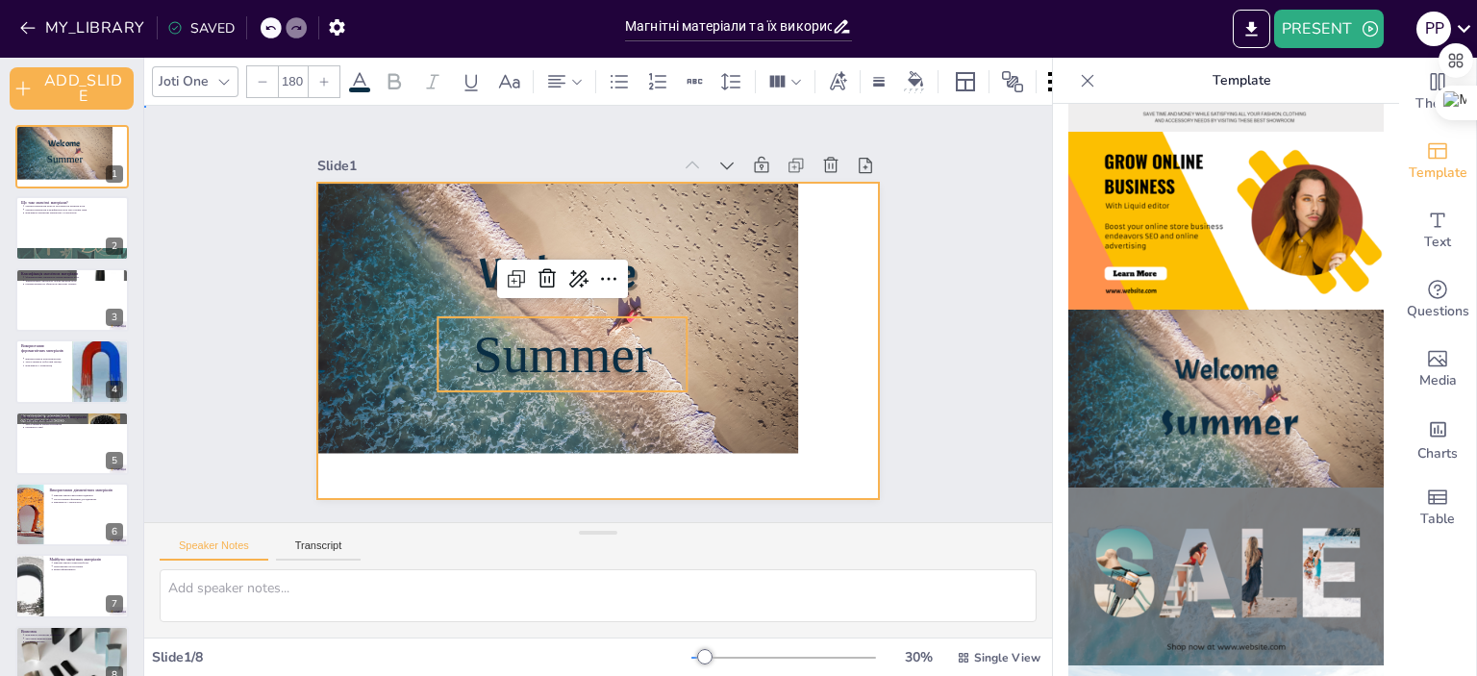
click at [328, 307] on div at bounding box center [561, 297] width 552 height 475
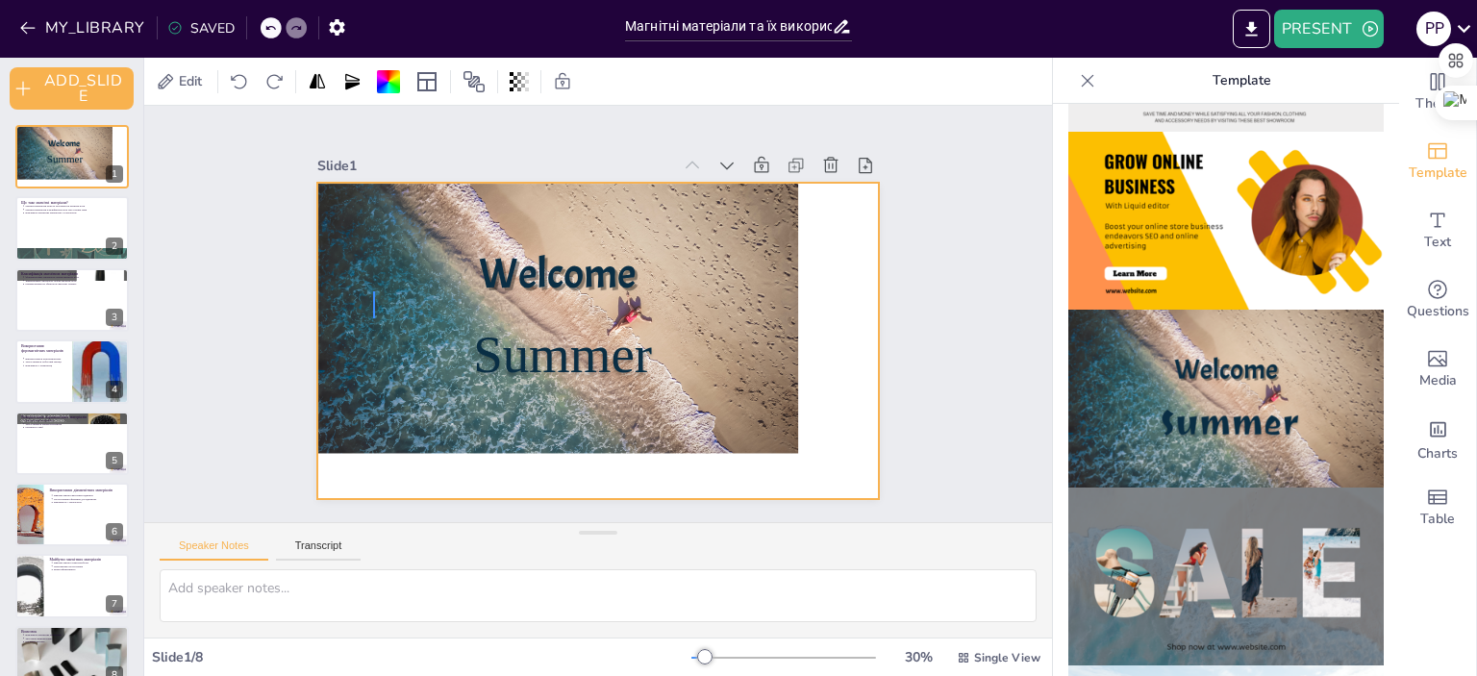
drag, startPoint x: 373, startPoint y: 291, endPoint x: 378, endPoint y: 325, distance: 34.0
click at [378, 325] on div at bounding box center [567, 286] width 523 height 539
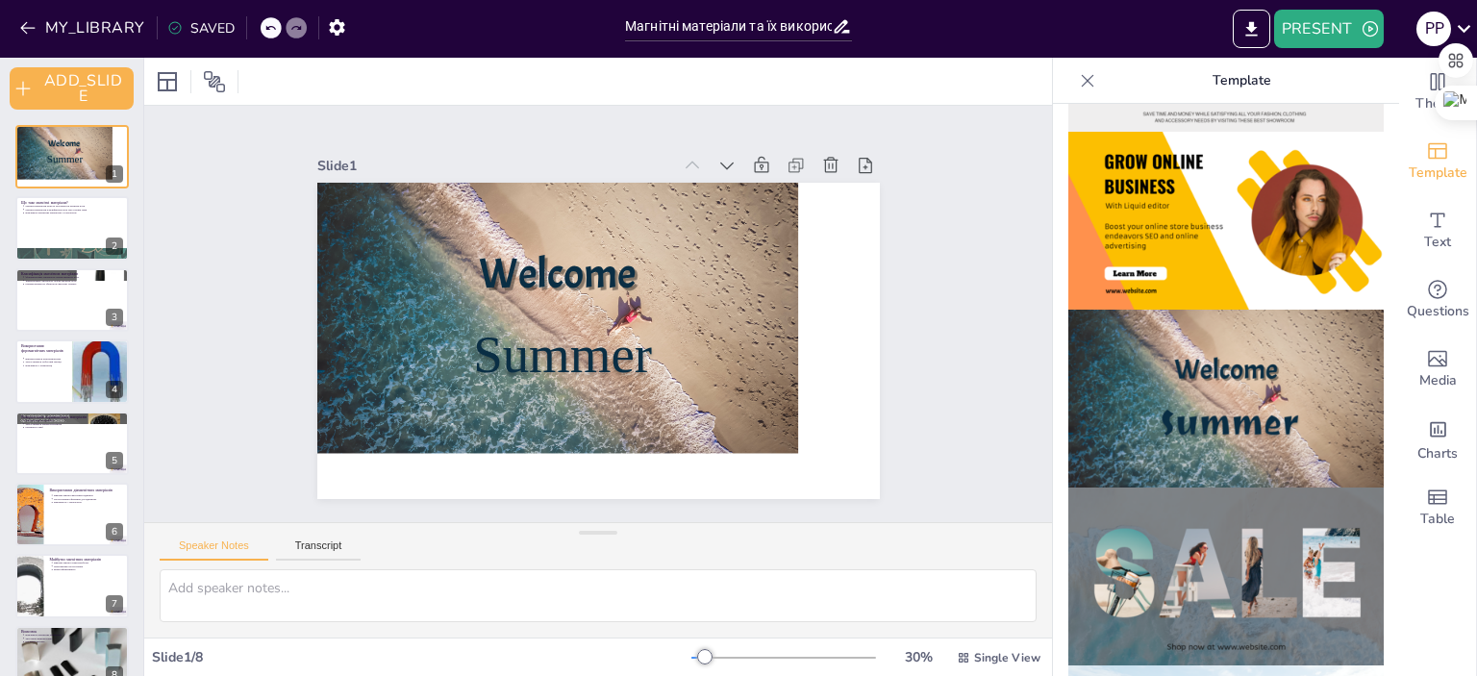
click at [279, 212] on div "Slide 1 Welcome Summer Slide 2 Що таке магнітні матеріали? Магнітні матеріали м…" at bounding box center [598, 313] width 760 height 693
click at [847, 28] on icon at bounding box center [842, 26] width 20 height 20
click at [841, 27] on icon at bounding box center [842, 26] width 15 height 13
drag, startPoint x: 177, startPoint y: 28, endPoint x: 163, endPoint y: 84, distance: 57.4
click at [163, 84] on div "MY_LIBRARY SAVED Магнітні матеріали та їх використання PRESENT P P Document fon…" at bounding box center [738, 338] width 1477 height 676
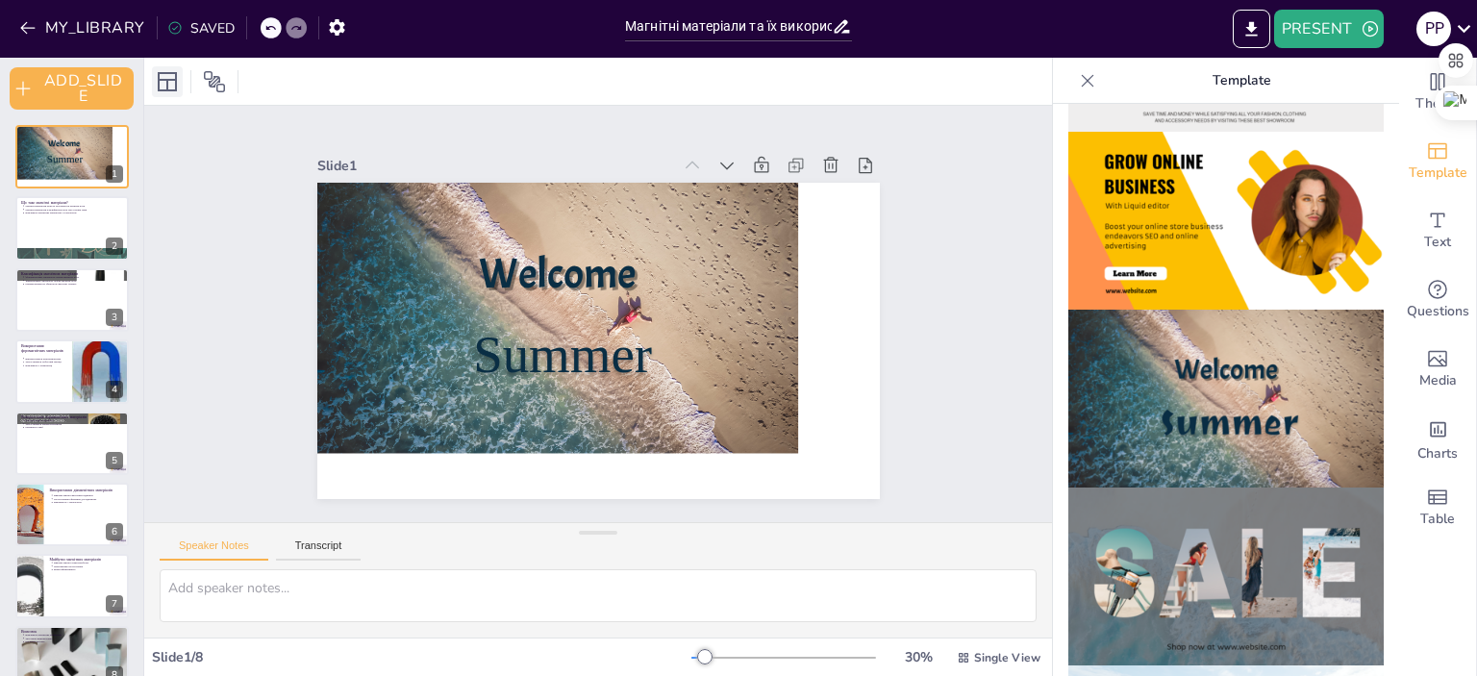
click at [163, 84] on icon at bounding box center [167, 81] width 23 height 23
click at [173, 68] on div at bounding box center [167, 81] width 31 height 31
click at [168, 72] on icon at bounding box center [167, 81] width 19 height 19
click at [172, 73] on icon at bounding box center [167, 81] width 19 height 19
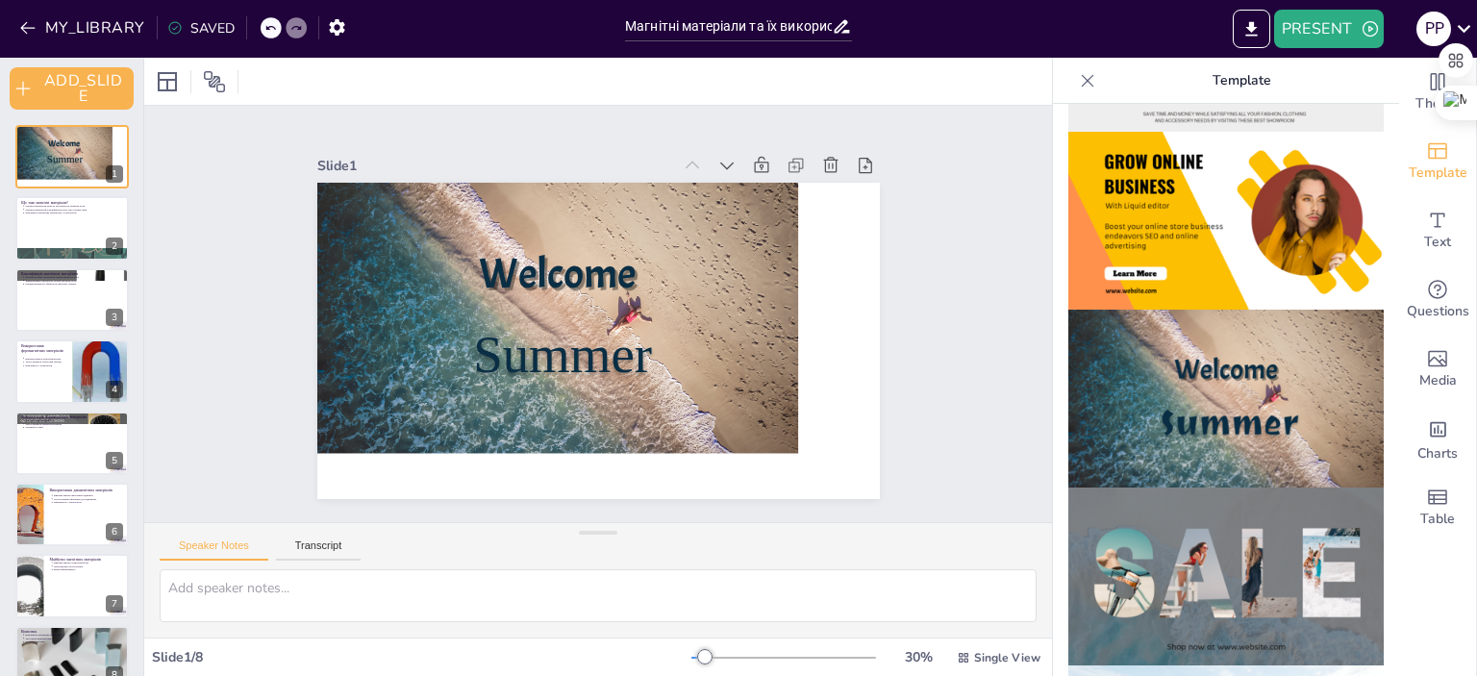
drag, startPoint x: 172, startPoint y: 73, endPoint x: 178, endPoint y: 150, distance: 77.1
click at [178, 150] on div "Slide 1 Welcome Summer Slide 2 Що таке магнітні матеріали? Магнітні матеріали м…" at bounding box center [598, 367] width 908 height 618
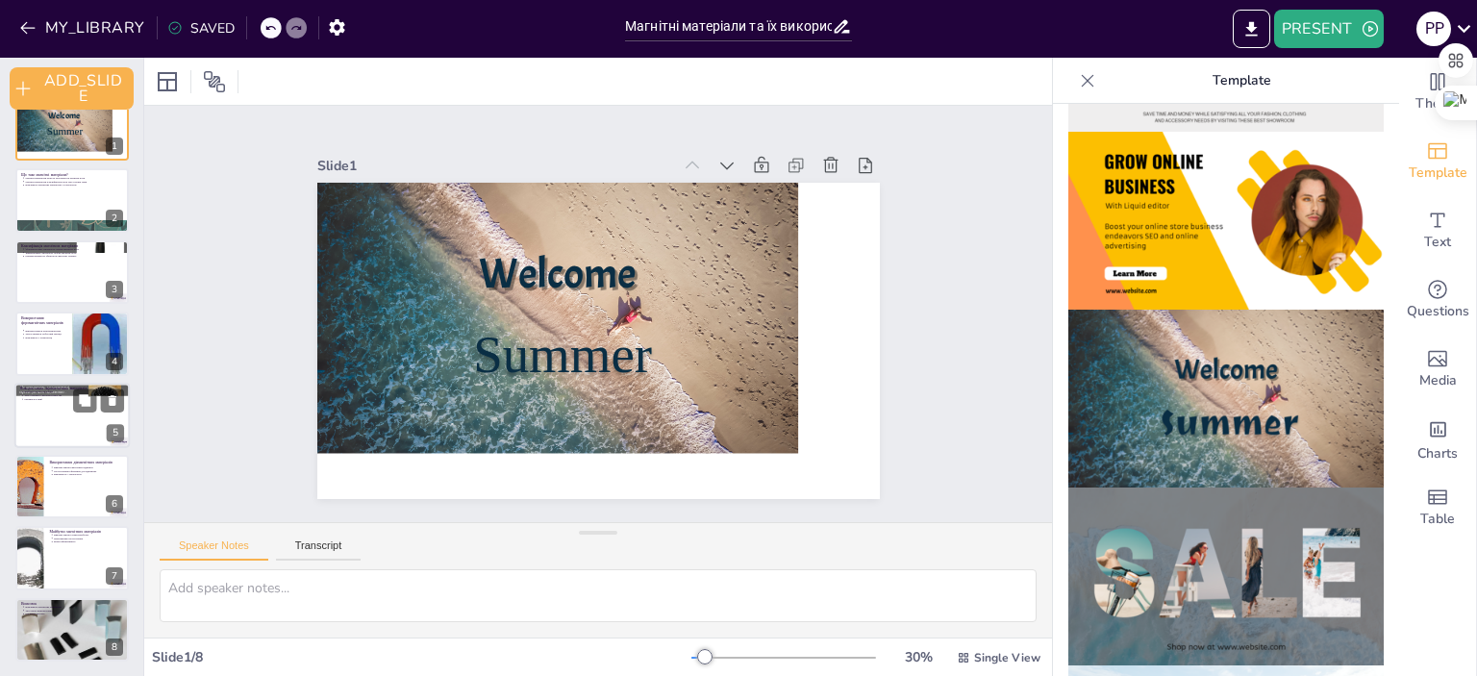
click at [39, 403] on div at bounding box center [71, 415] width 115 height 65
type textarea "Парамагнітні матеріали, зокрема конрастні речовини, значно покращують якість ма…"
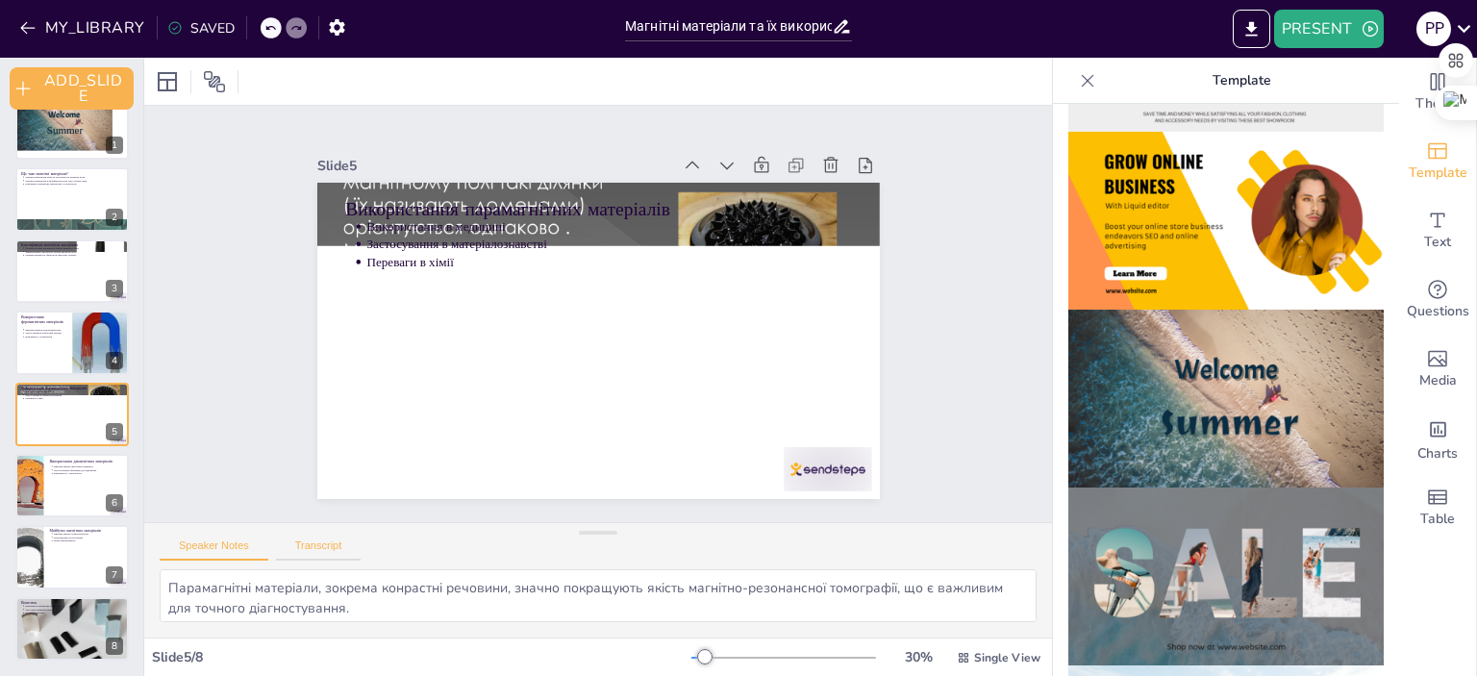
click at [308, 547] on button "Transcript" at bounding box center [319, 549] width 86 height 21
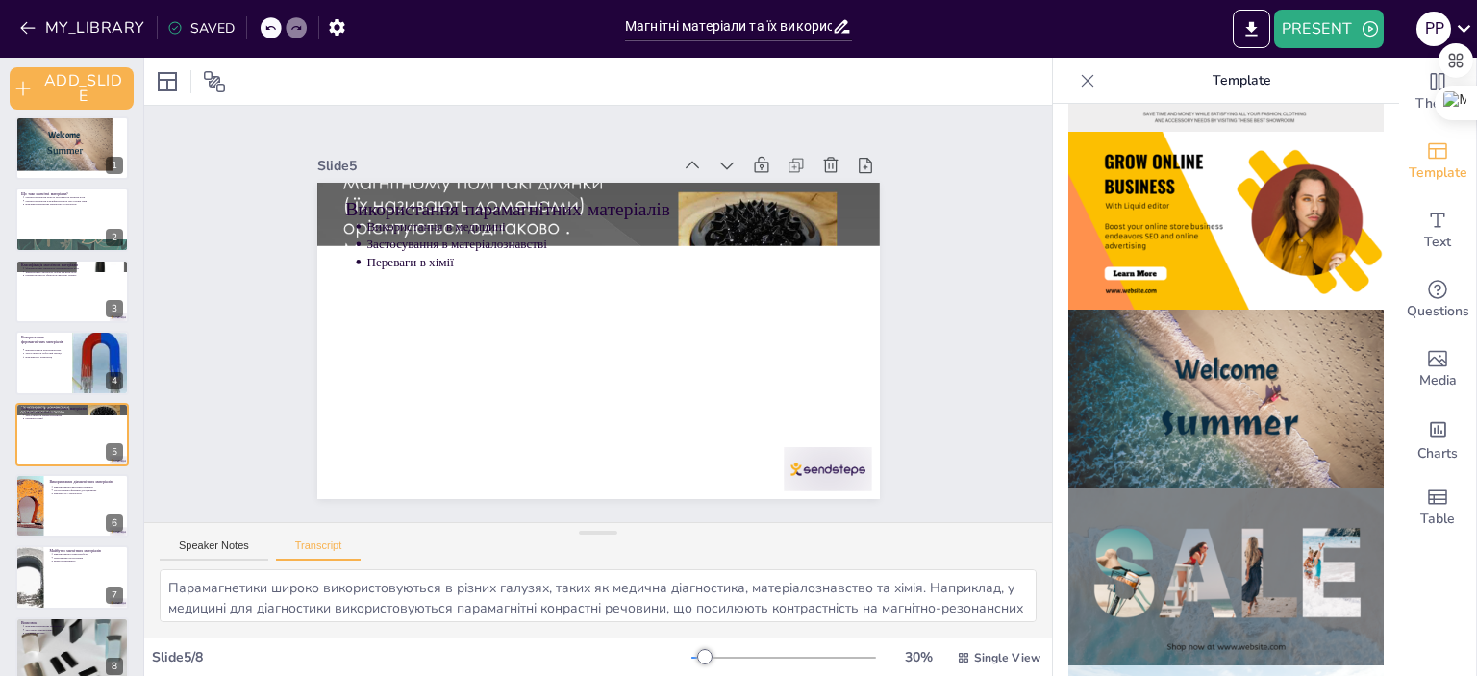
scroll to position [0, 0]
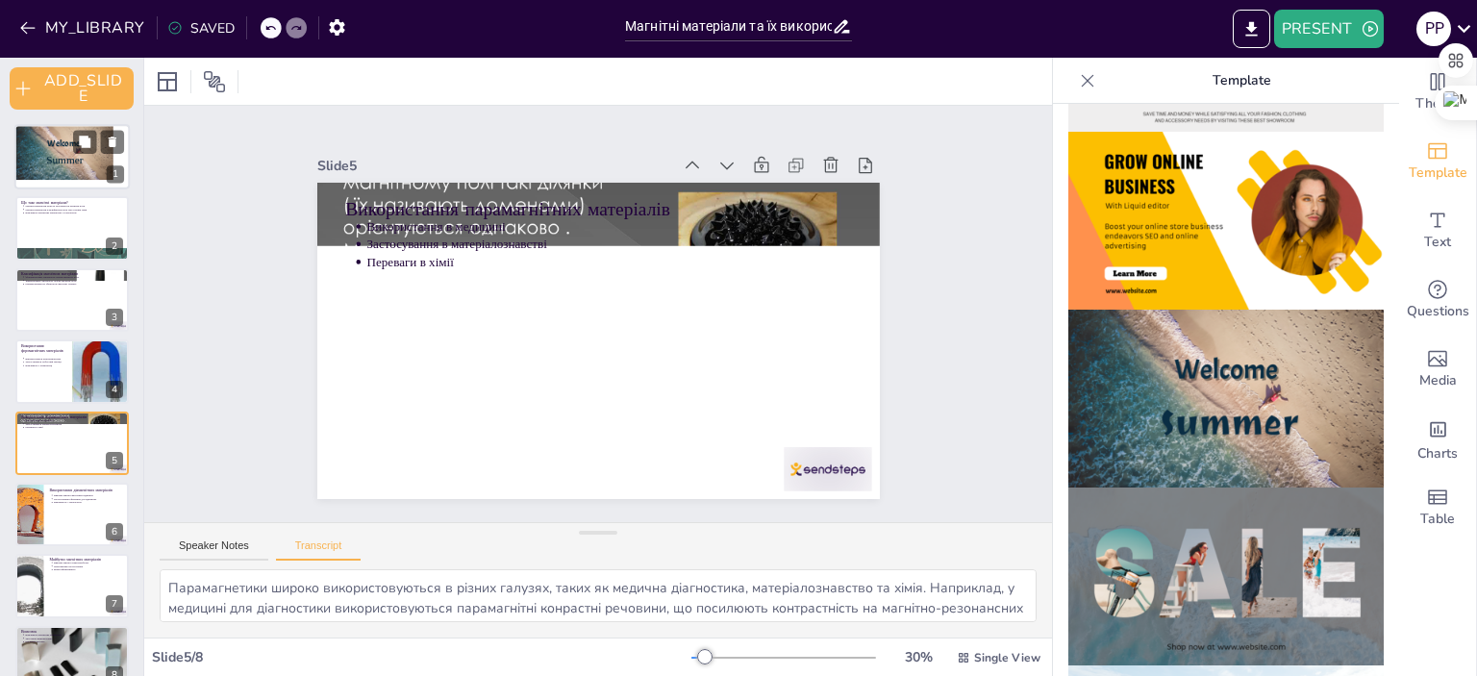
click at [30, 188] on div "Welcome Summer 1" at bounding box center [71, 156] width 115 height 65
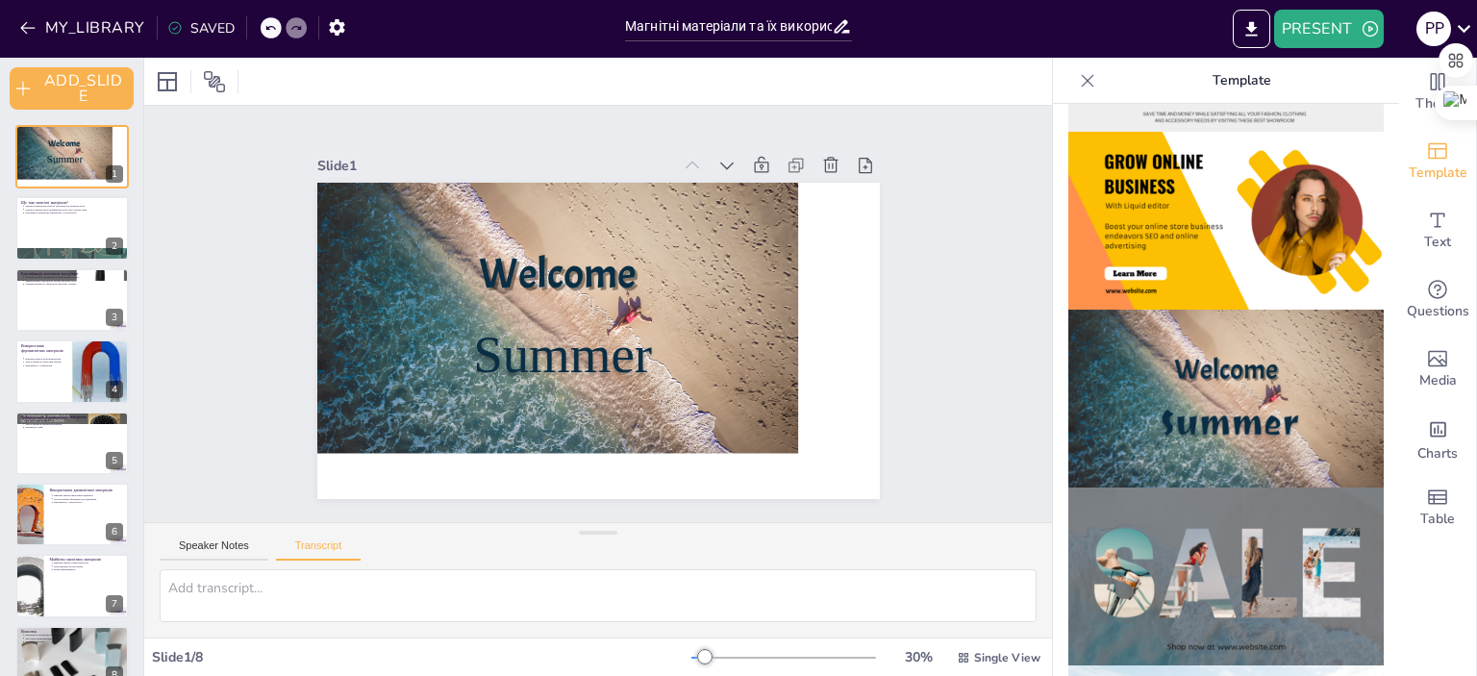
click at [261, 23] on div at bounding box center [271, 27] width 21 height 21
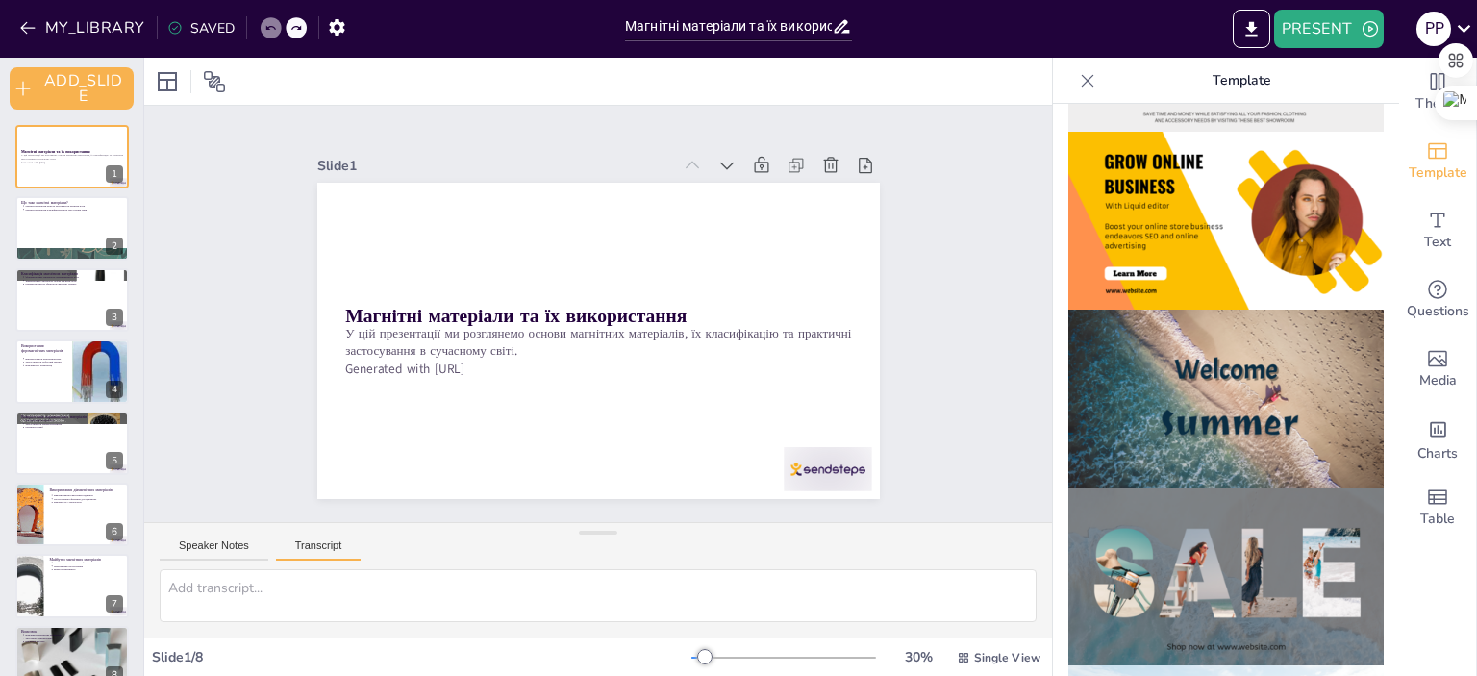
click at [304, 555] on button "Transcript" at bounding box center [319, 549] width 86 height 21
click at [239, 545] on button "Speaker Notes" at bounding box center [214, 549] width 109 height 21
click at [67, 207] on p "Магнітні матеріали класифікуються на три основні типи" at bounding box center [74, 209] width 100 height 4
type textarea "Магнітні матеріали здатні змінювати свої властивості під дією магнітного поля, …"
